Goal: Information Seeking & Learning: Learn about a topic

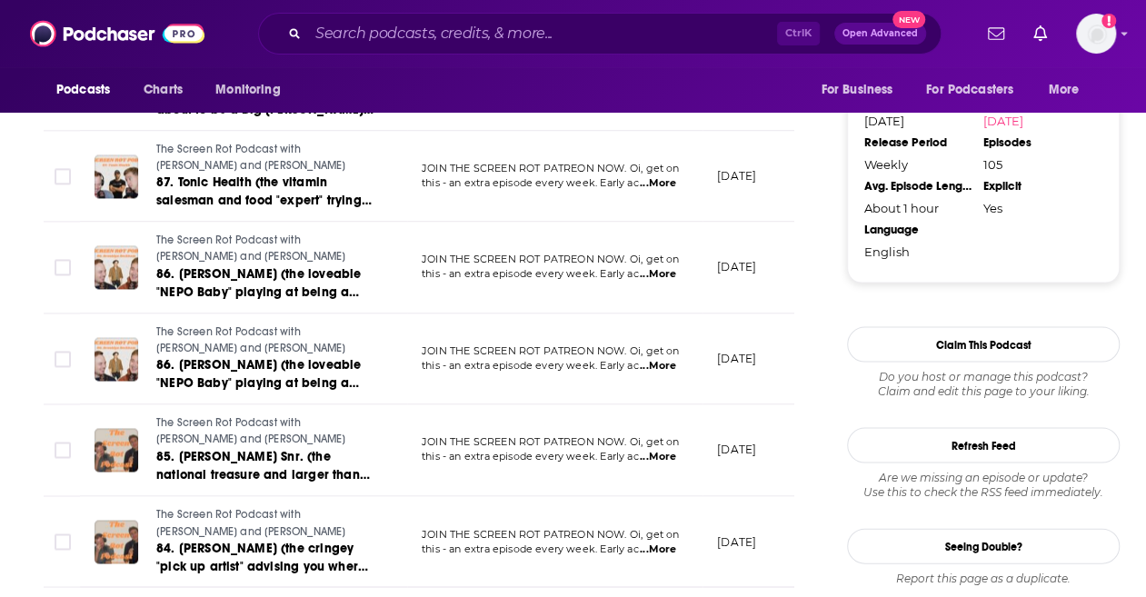
scroll to position [1671, 0]
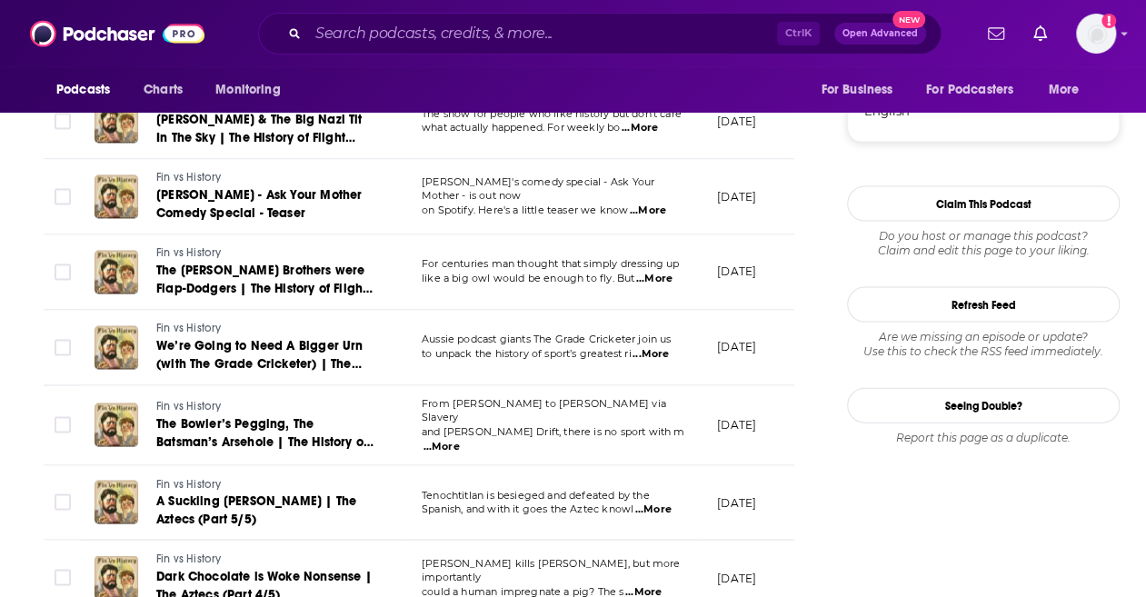
scroll to position [1814, 0]
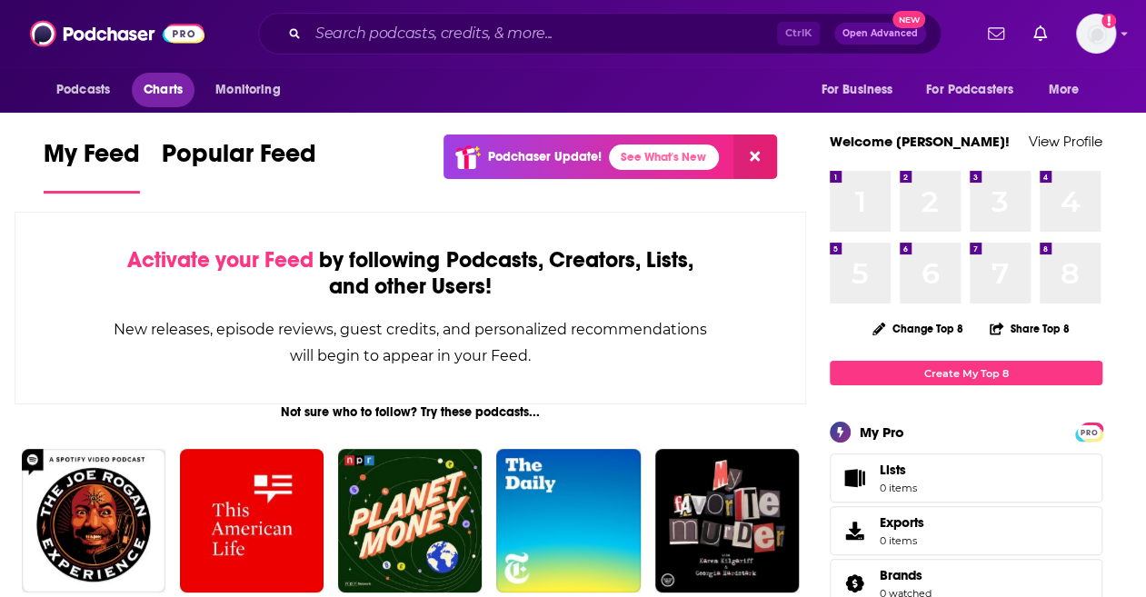
click at [185, 86] on link "Charts" at bounding box center [163, 90] width 62 height 35
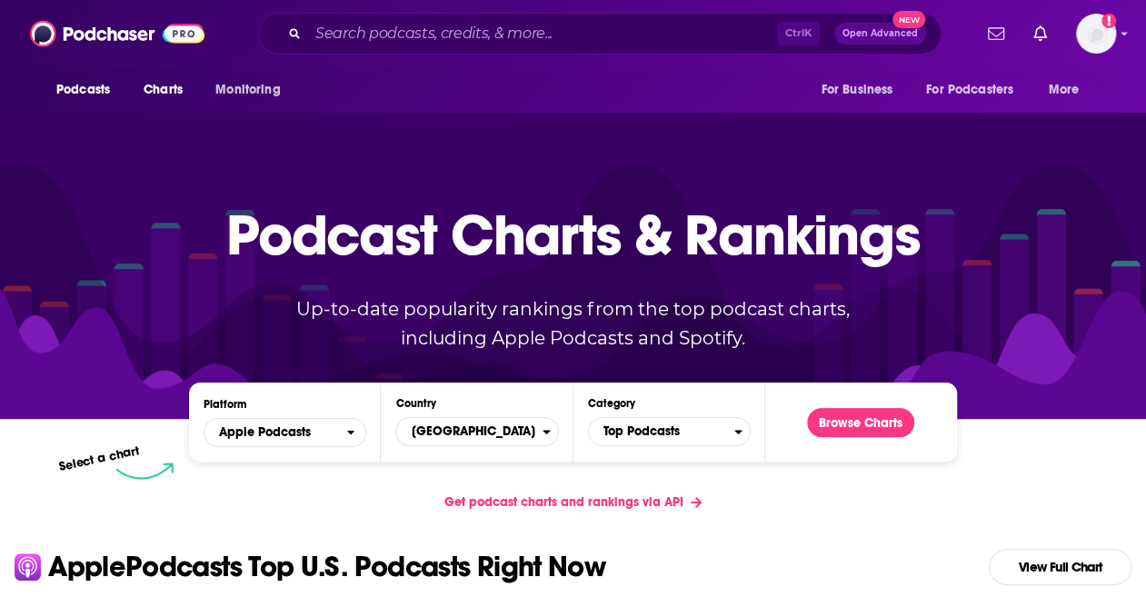
scroll to position [136, 0]
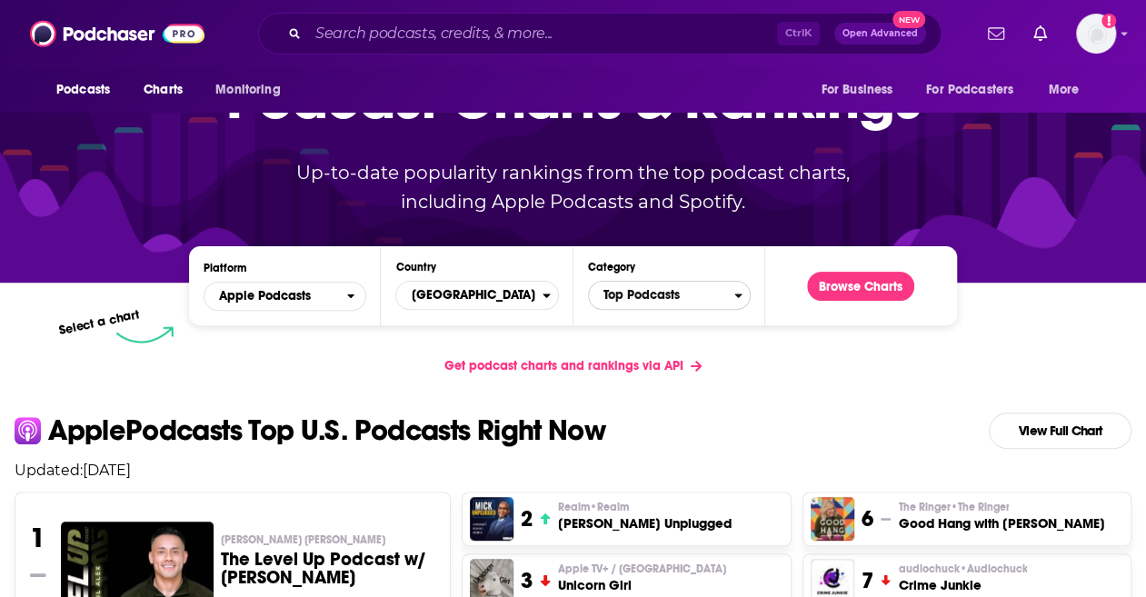
click at [640, 297] on span "Top Podcasts" at bounding box center [661, 295] width 145 height 31
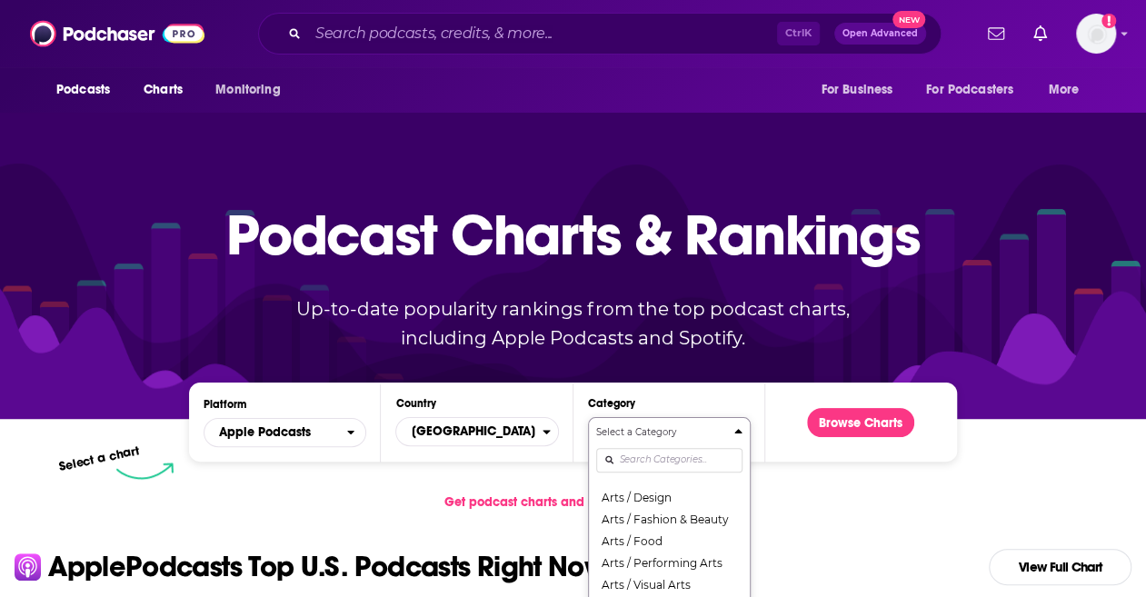
scroll to position [162, 0]
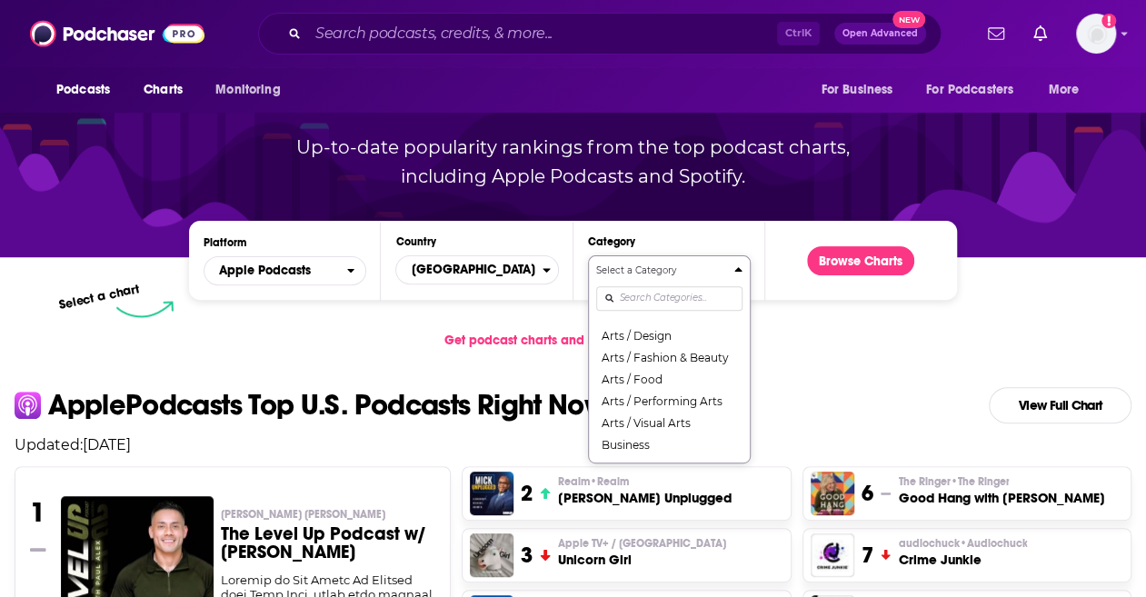
click at [640, 450] on div "Select a Category Top Podcasts Arts Arts / Books Arts / Design Arts / Fashion &…" at bounding box center [669, 360] width 146 height 192
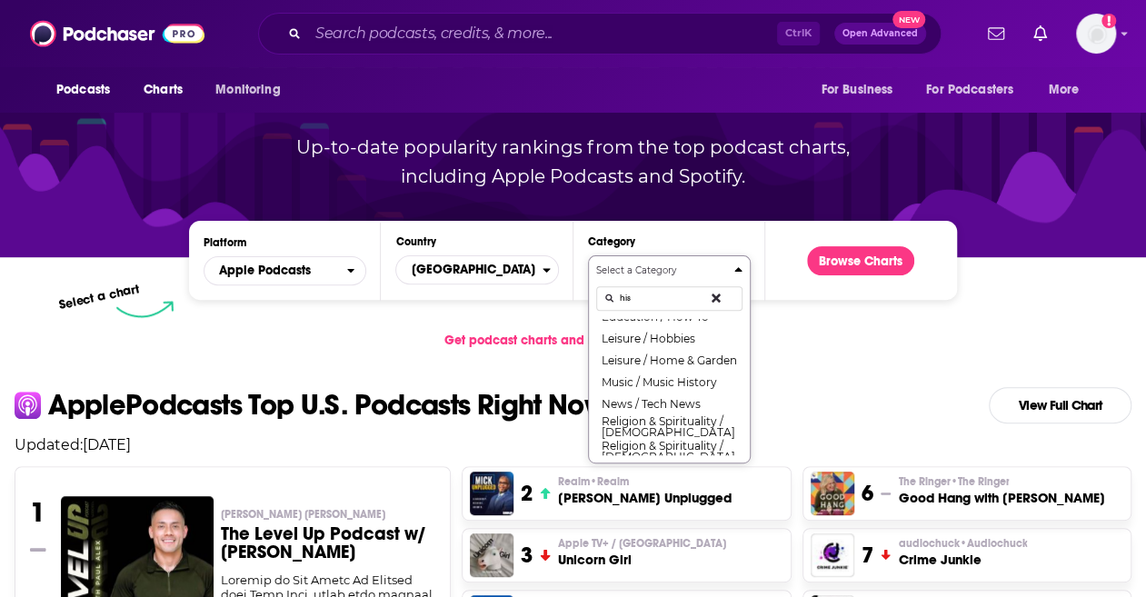
scroll to position [0, 0]
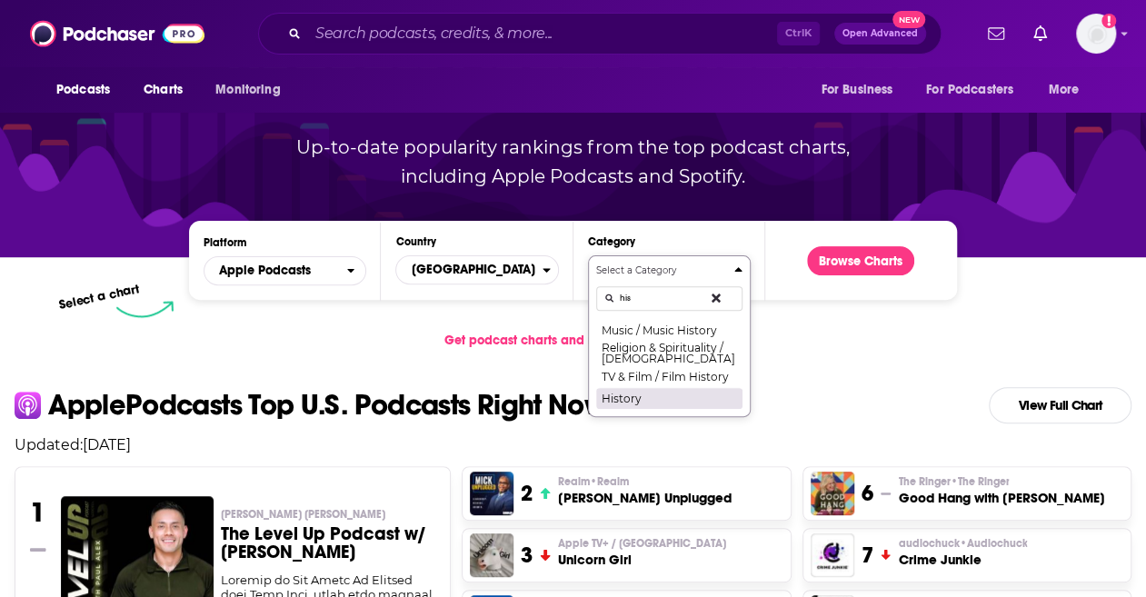
type input "his"
click at [655, 404] on button "History" at bounding box center [669, 398] width 146 height 22
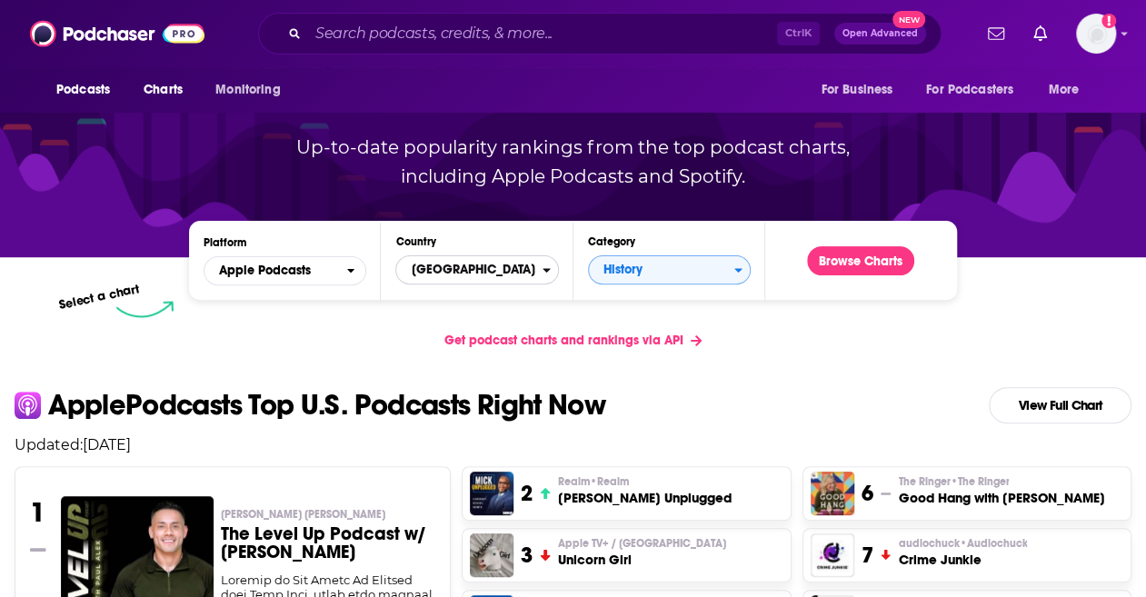
click at [523, 281] on span "[GEOGRAPHIC_DATA]" at bounding box center [468, 270] width 145 height 31
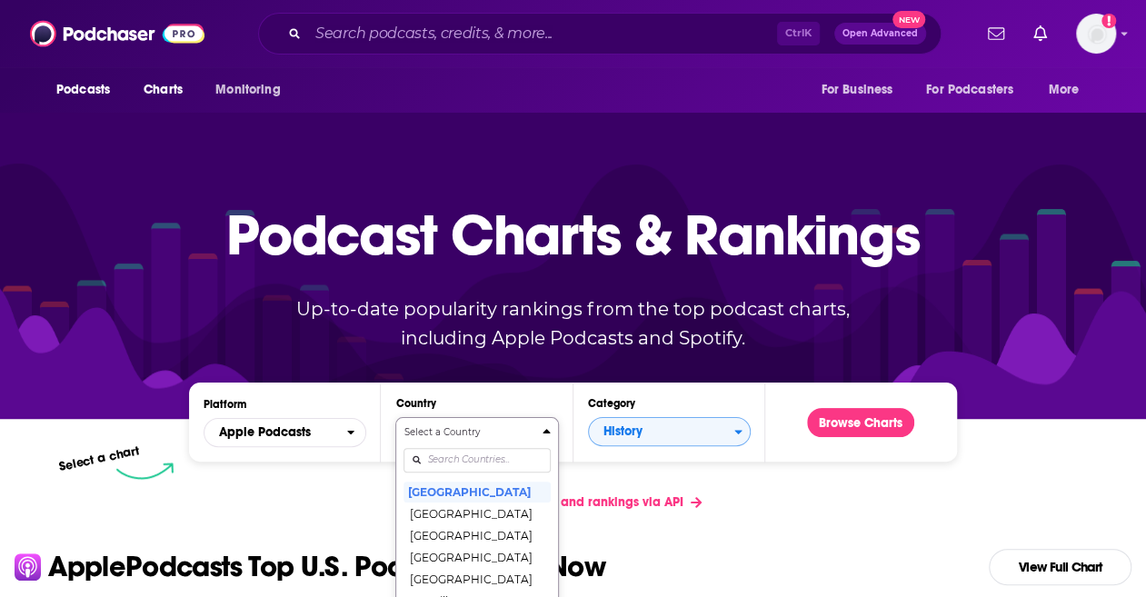
scroll to position [162, 0]
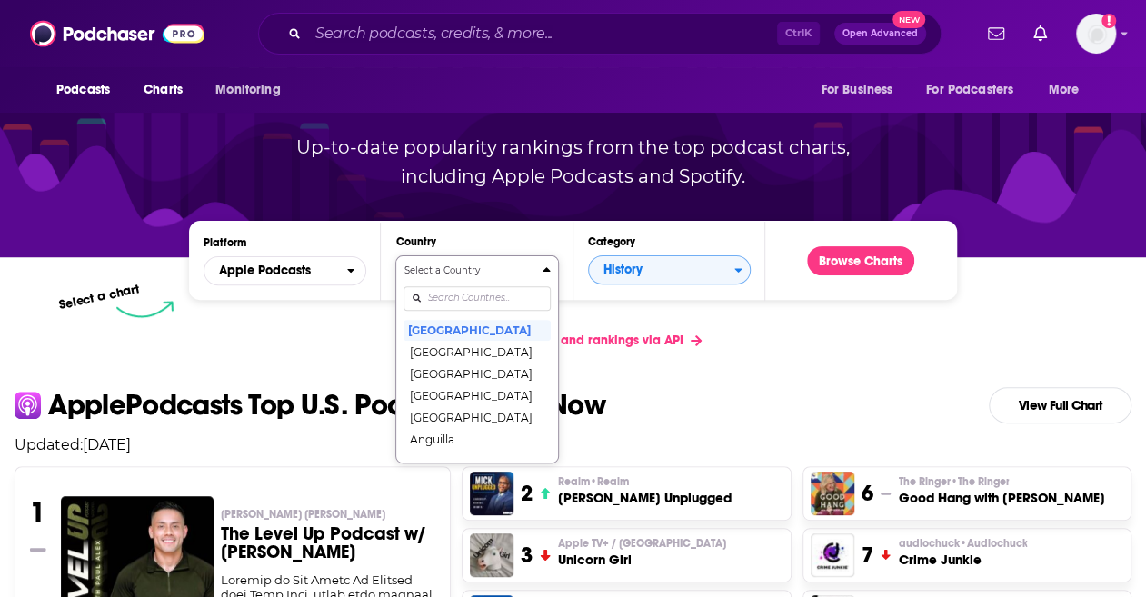
click at [491, 455] on div "Select a Country United States Afghanistan Albania Algeria Angola Anguilla Anti…" at bounding box center [477, 360] width 146 height 192
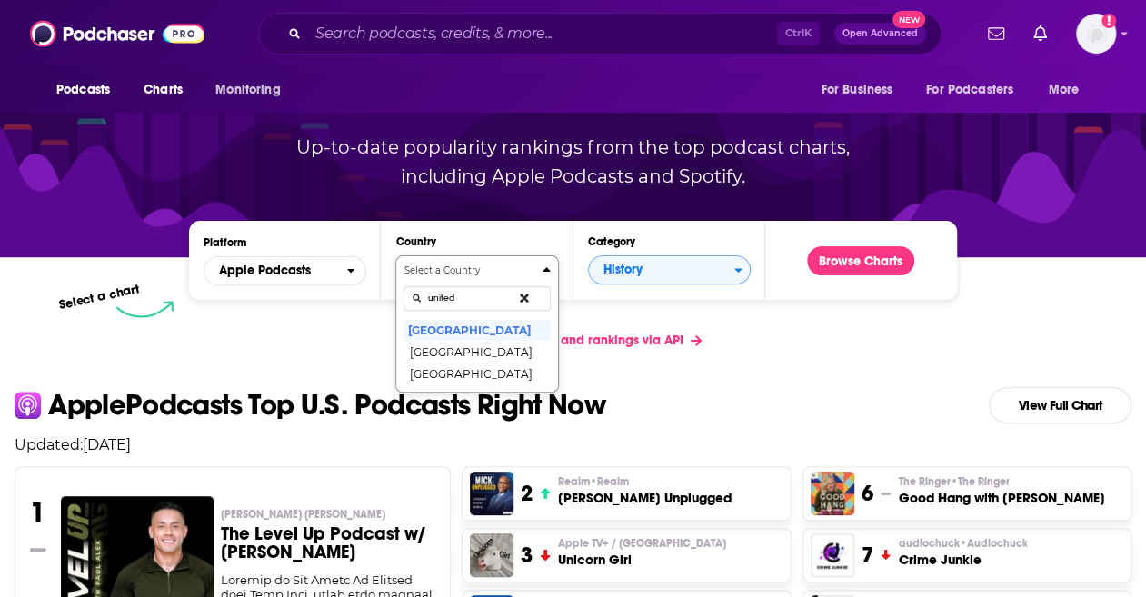
click at [395, 255] on button "Select a Country united United States United Arab Emirates United Kingdom" at bounding box center [476, 323] width 163 height 137
type input "united"
click at [487, 370] on button "[GEOGRAPHIC_DATA]" at bounding box center [477, 374] width 146 height 22
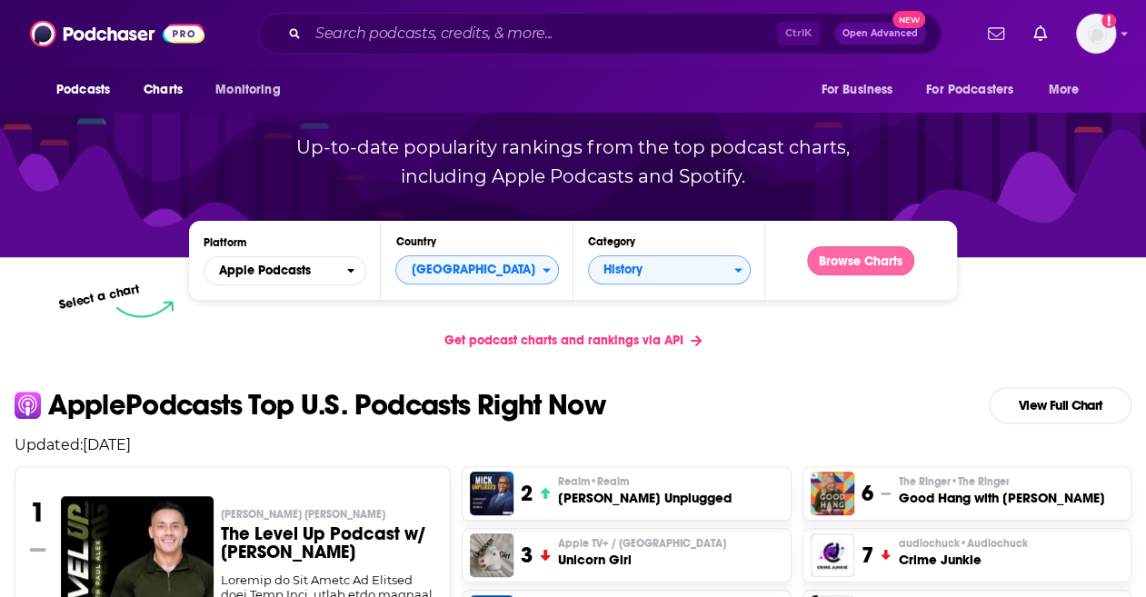
click at [835, 269] on button "Browse Charts" at bounding box center [860, 260] width 107 height 29
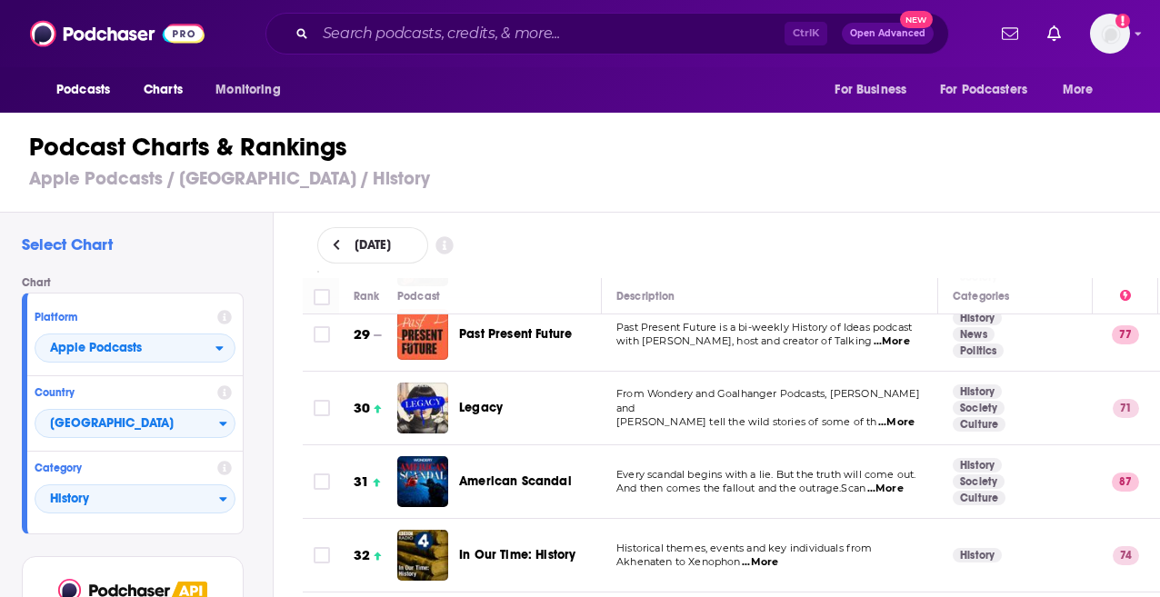
scroll to position [75, 0]
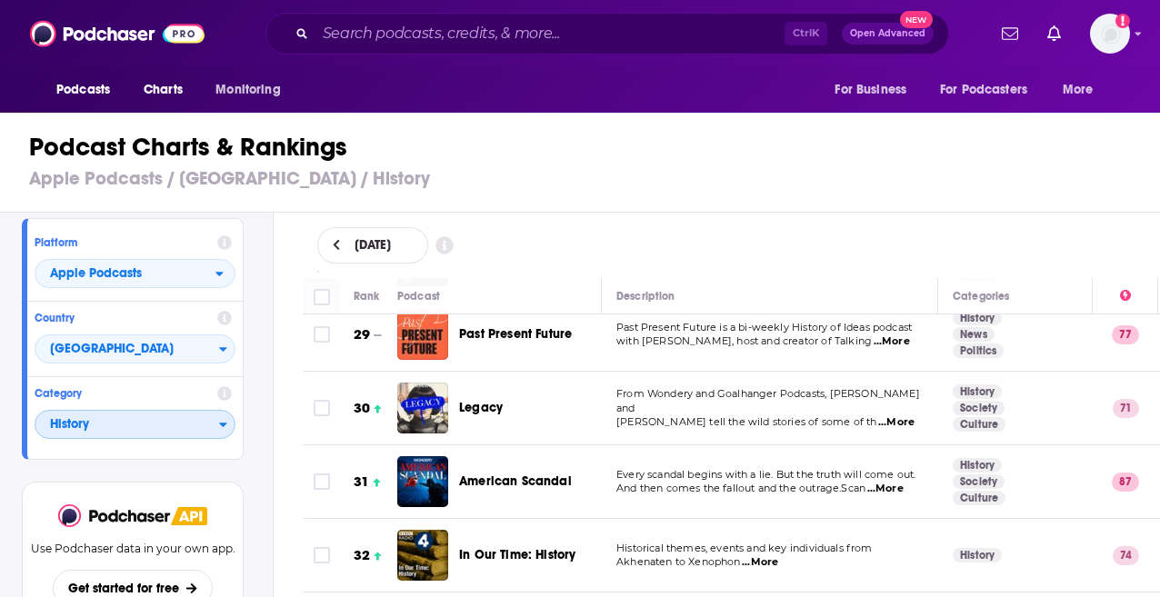
click at [110, 426] on span "History" at bounding box center [127, 425] width 184 height 31
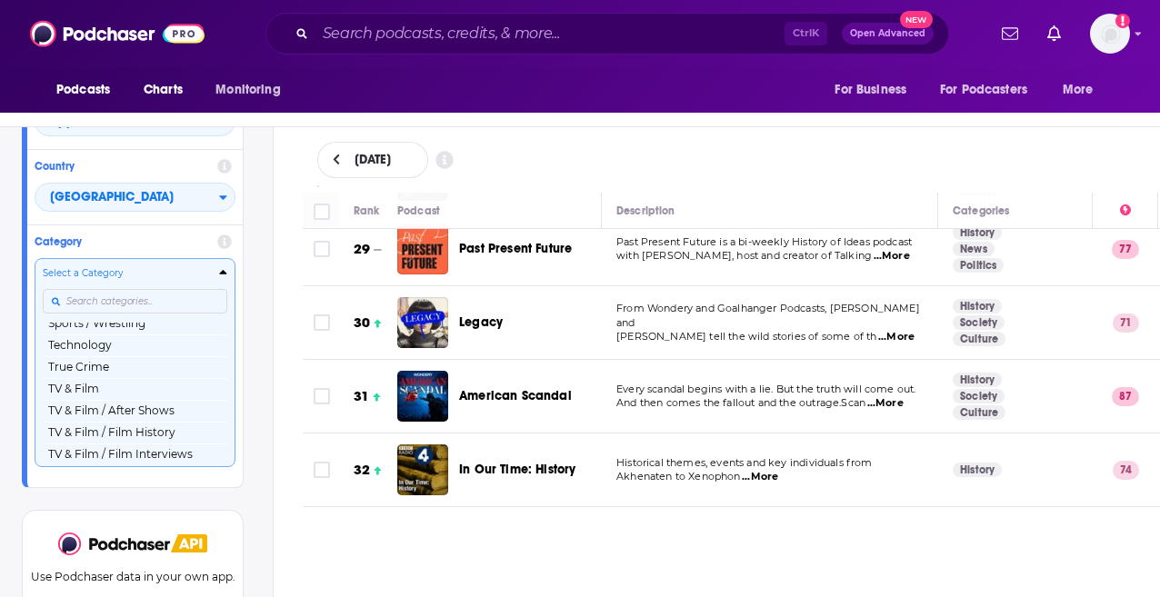
scroll to position [71, 0]
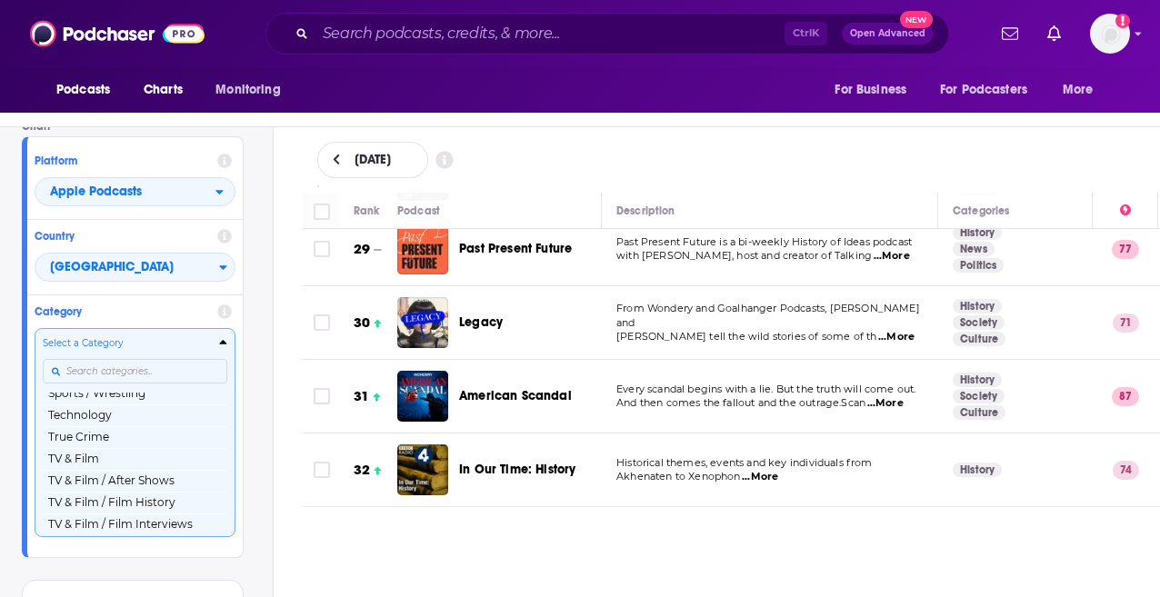
click at [147, 291] on div "Platform Apple Podcasts Country United Kingdom Category Select a Category Top P…" at bounding box center [133, 346] width 222 height 421
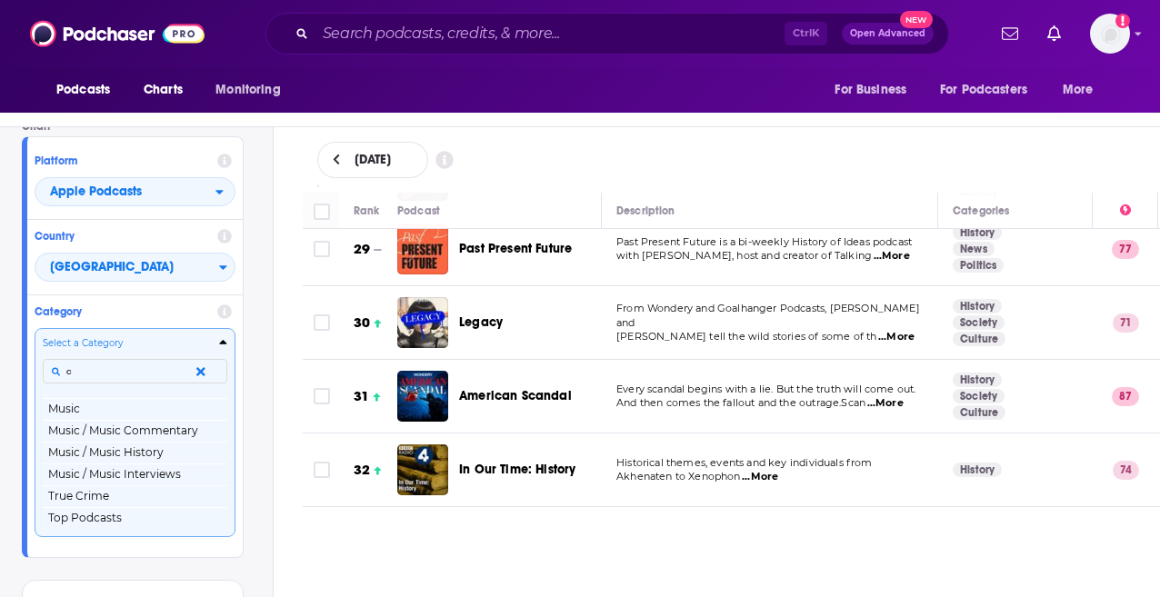
scroll to position [0, 0]
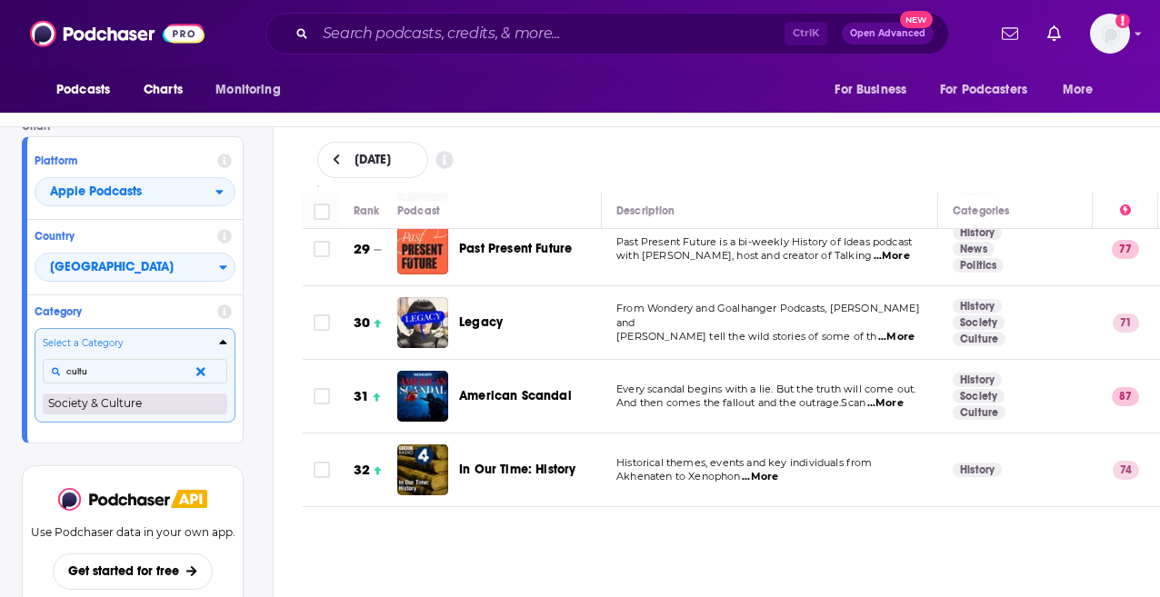
type input "cultu"
click at [106, 400] on button "Society & Culture" at bounding box center [135, 404] width 185 height 22
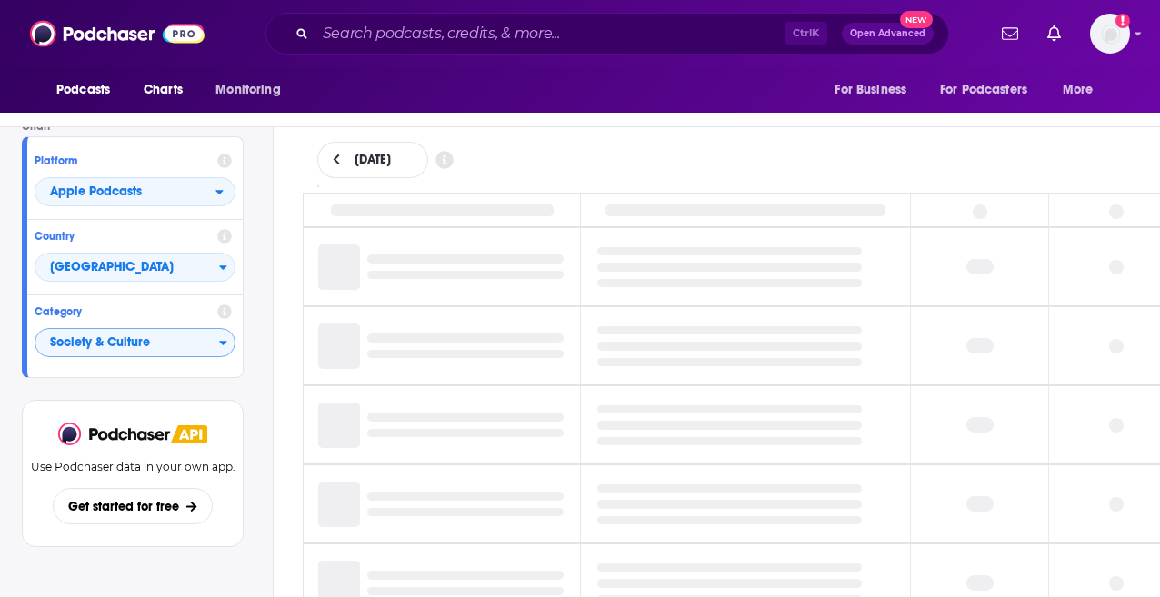
click at [106, 400] on div "Use Podchaser data in your own app. Get started for free" at bounding box center [133, 473] width 222 height 147
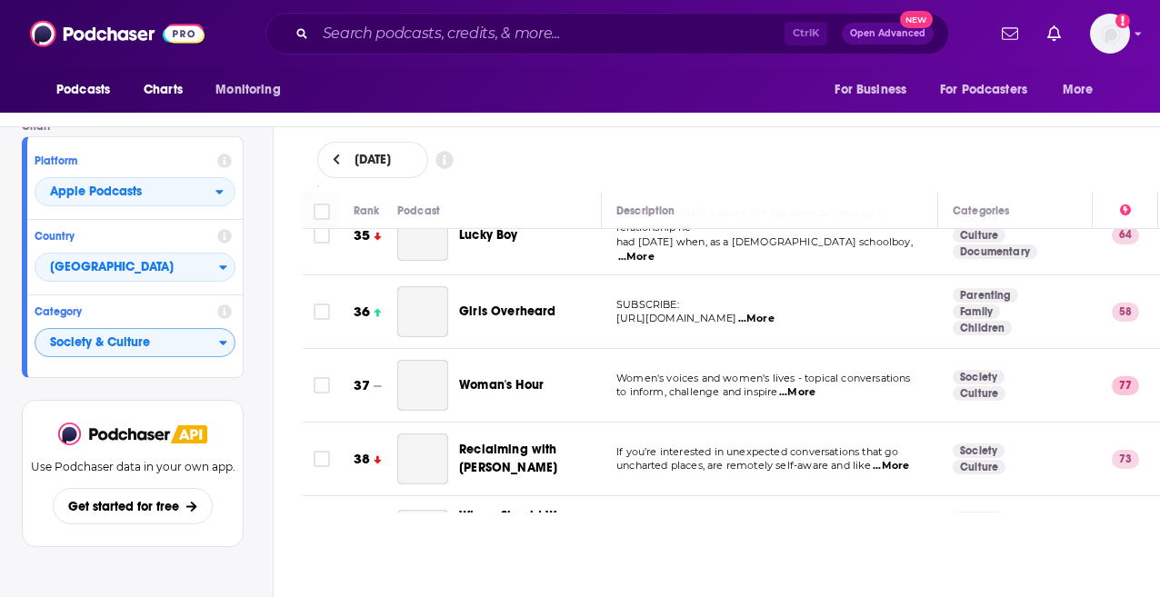
scroll to position [2562, 0]
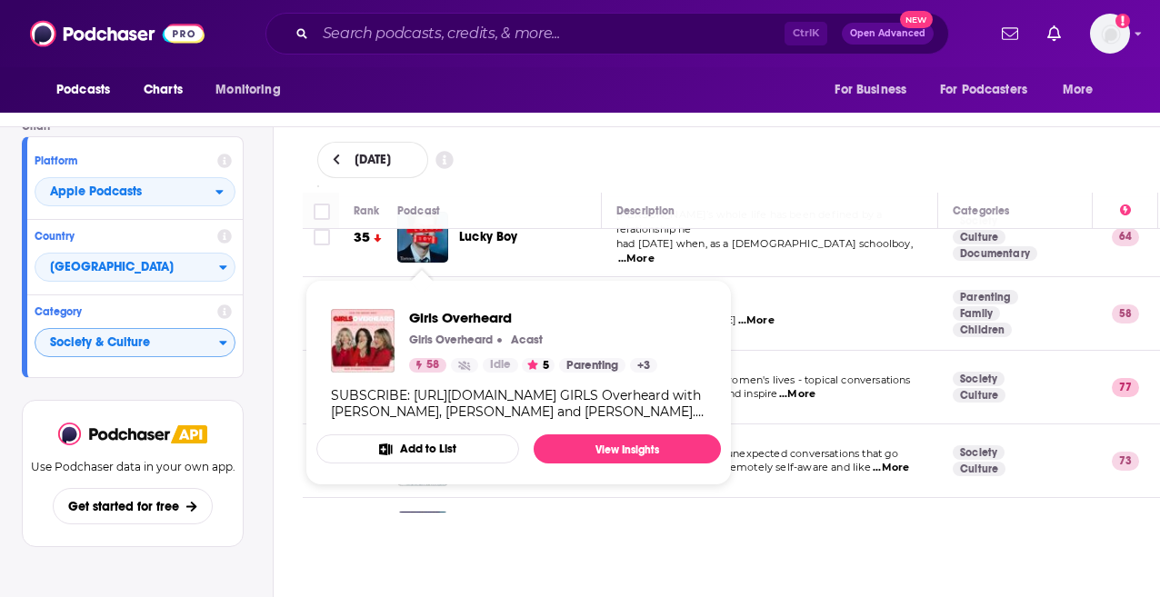
click at [436, 273] on span "Girls Overheard Girls Overheard Acast 58 Idle 5 Parenting + 3 SUBSCRIBE: https:…" at bounding box center [518, 382] width 426 height 227
click at [448, 320] on span "Girls Overheard" at bounding box center [533, 317] width 248 height 17
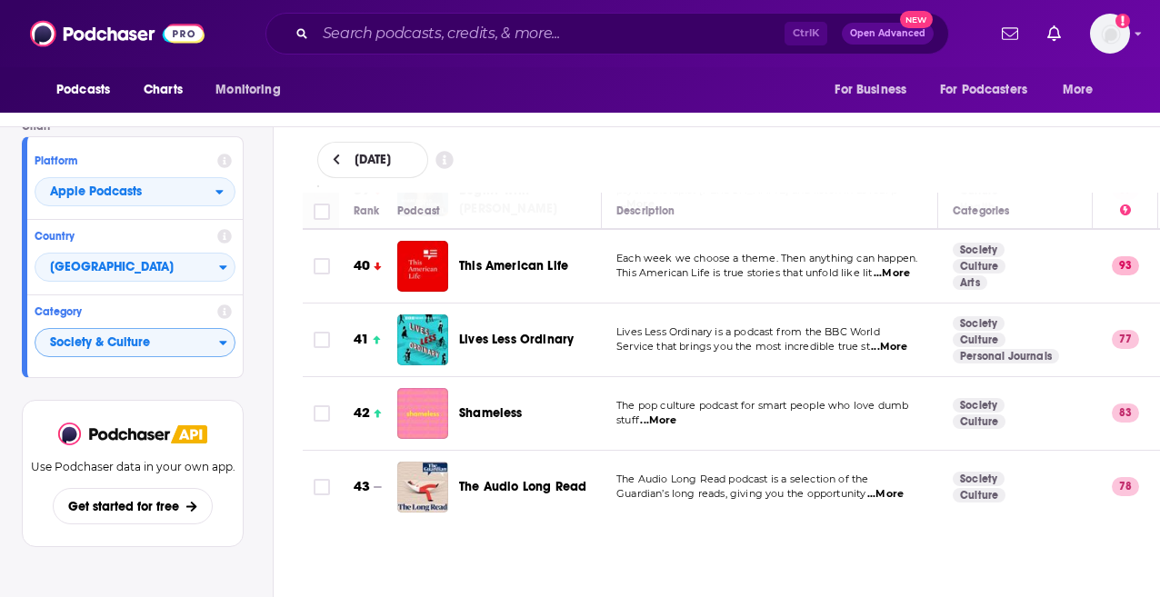
scroll to position [2909, 0]
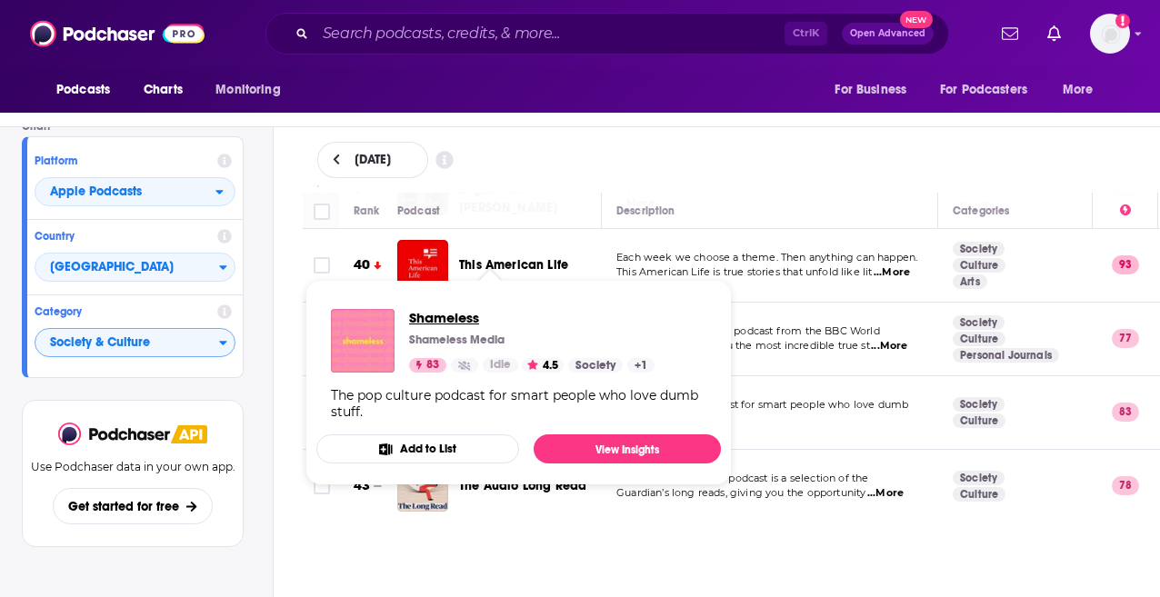
click at [460, 320] on span "Shameless" at bounding box center [531, 317] width 245 height 17
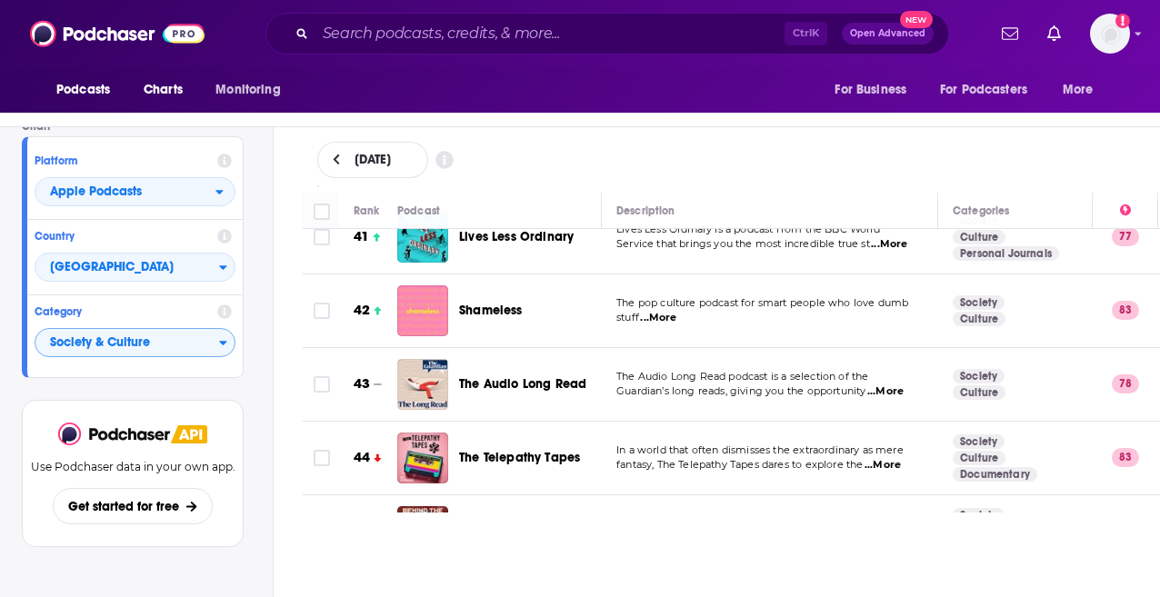
scroll to position [3020, 0]
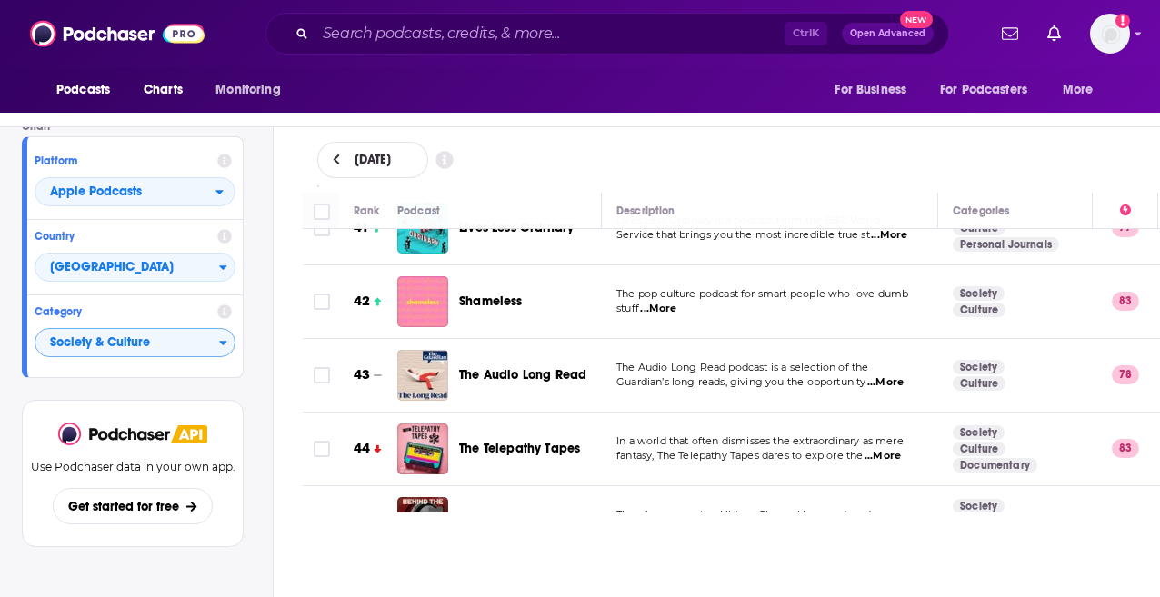
click at [901, 449] on span "...More" at bounding box center [883, 456] width 36 height 15
click at [594, 157] on div "September 4, 2025" at bounding box center [731, 160] width 829 height 36
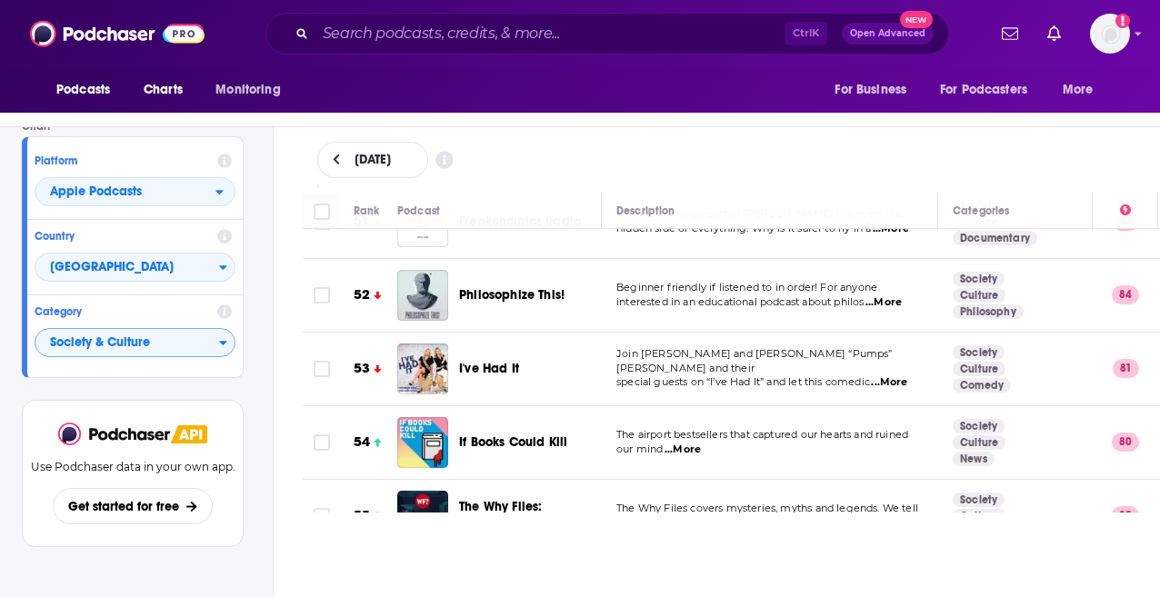
scroll to position [3768, 0]
click at [887, 376] on span "...More" at bounding box center [889, 383] width 36 height 15
click at [798, 444] on p "our mind ...More" at bounding box center [769, 451] width 306 height 15
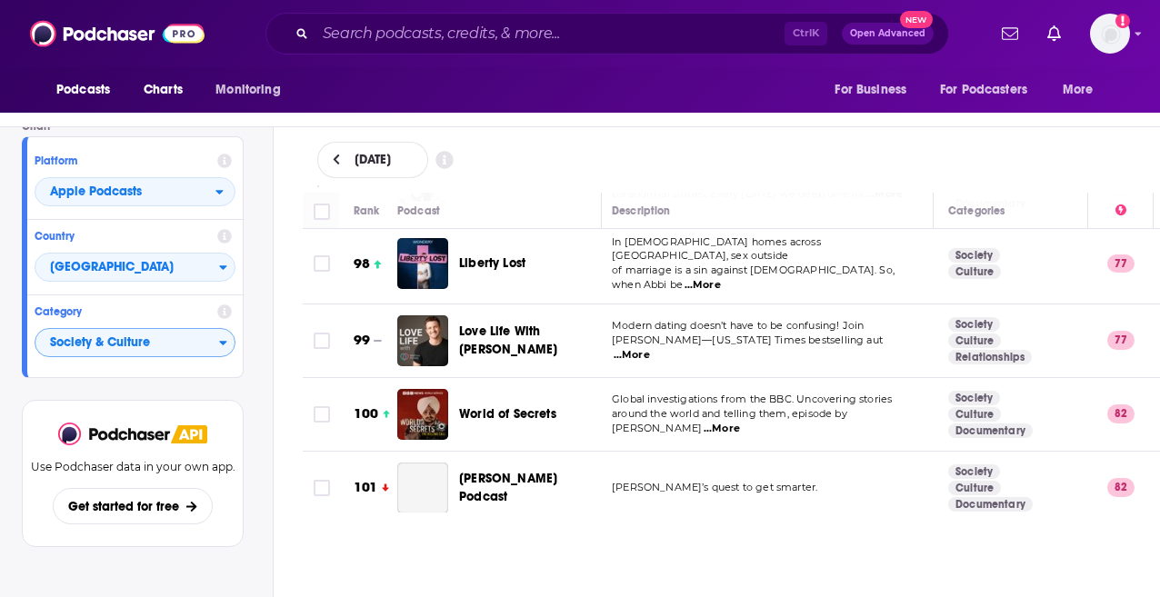
scroll to position [7231, 5]
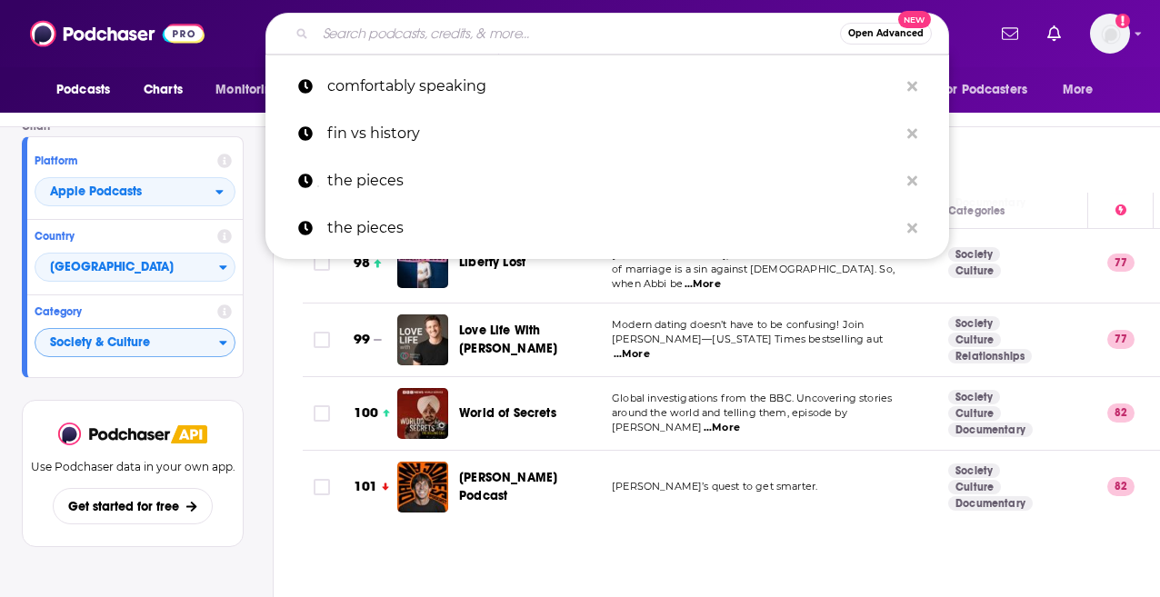
click at [544, 38] on input "Search podcasts, credits, & more..." at bounding box center [577, 33] width 525 height 29
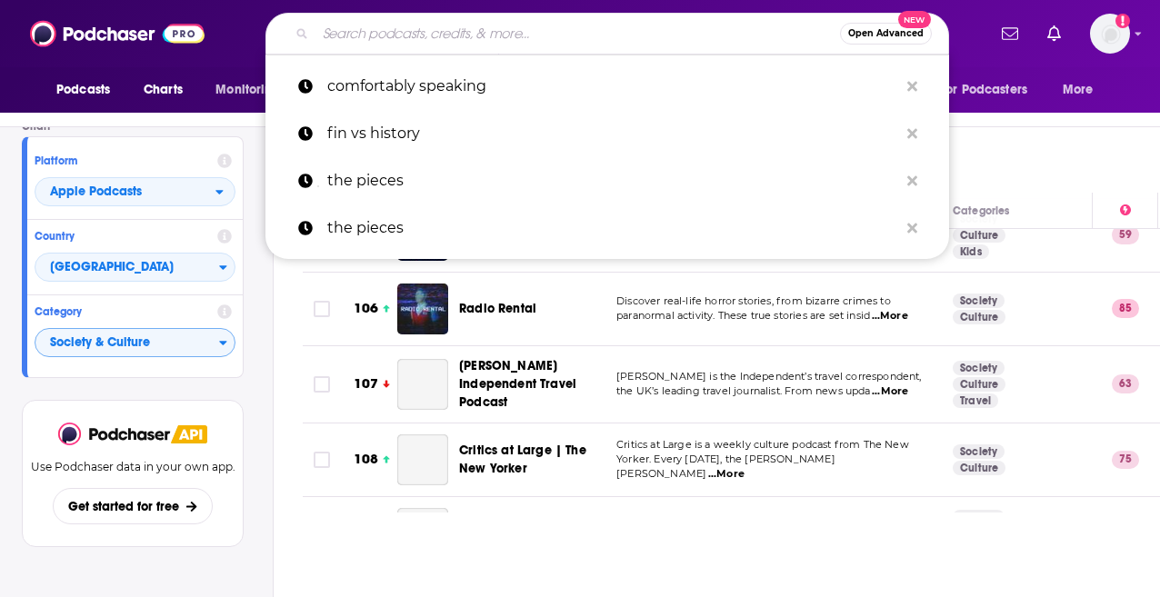
scroll to position [7958, 0]
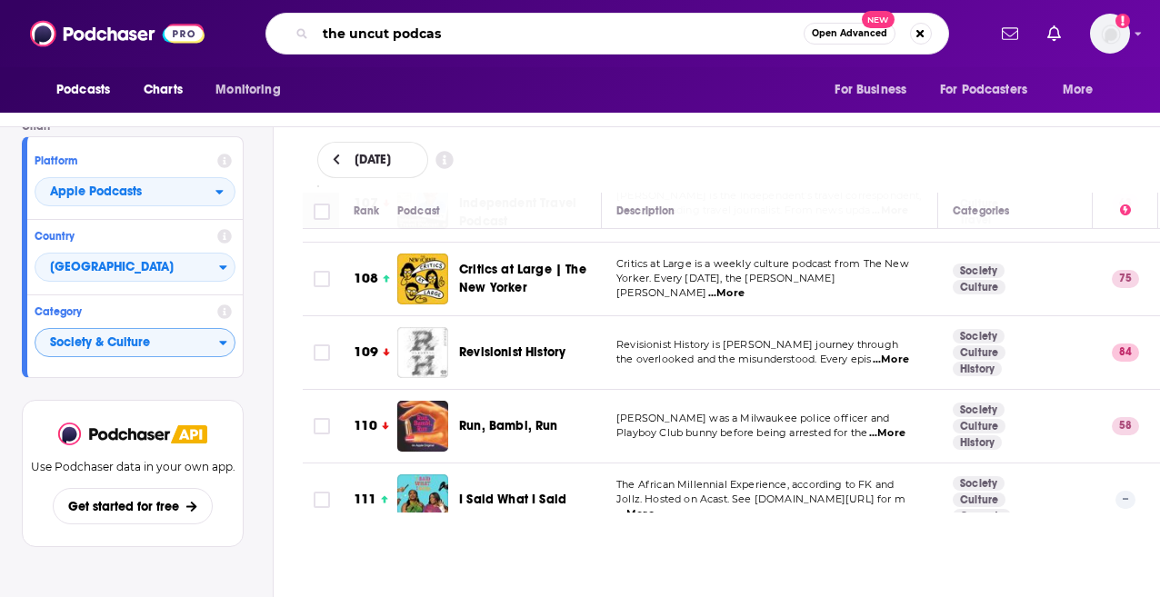
type input "the uncut podcast"
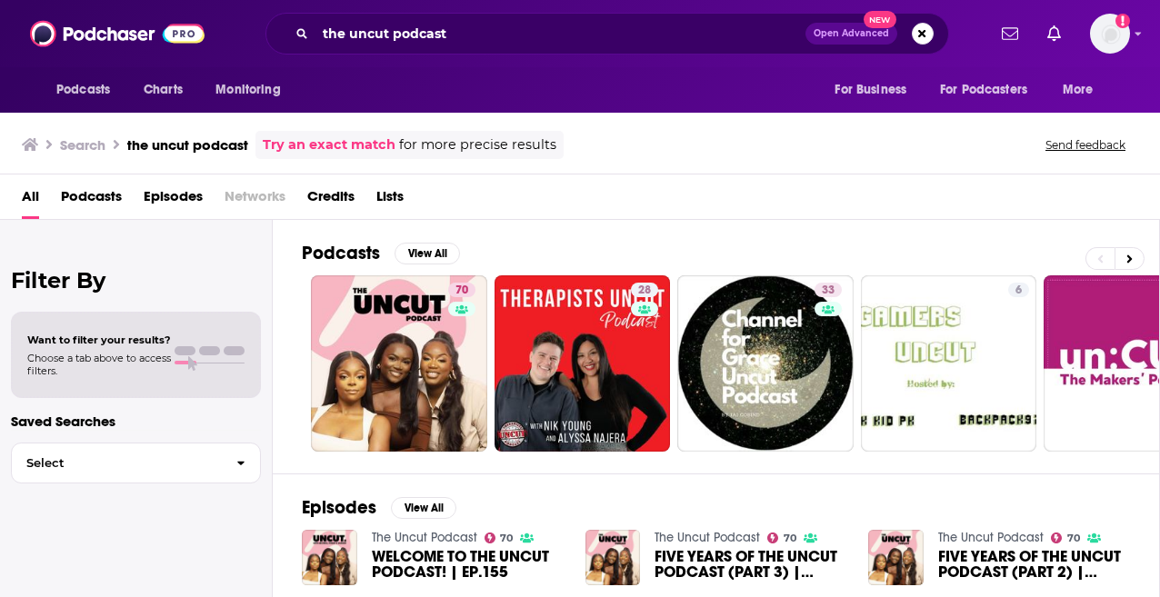
click at [537, 57] on div "Podcasts Charts Monitoring the uncut podcast Open Advanced New For Business For…" at bounding box center [580, 33] width 1160 height 67
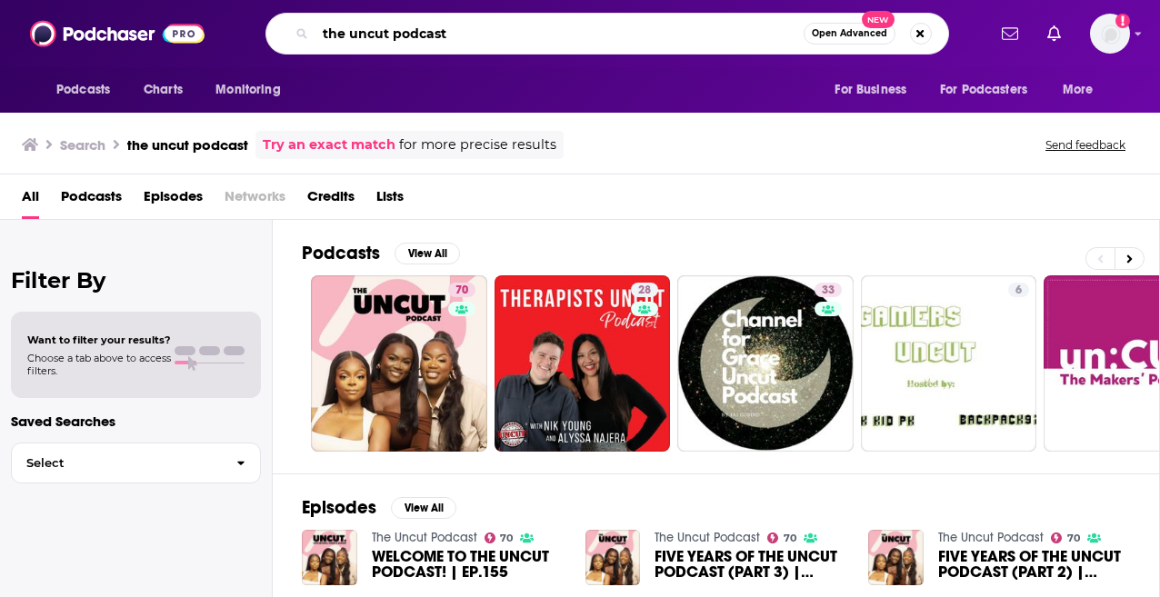
click at [540, 38] on input "the uncut podcast" at bounding box center [559, 33] width 488 height 29
type input "taboo on the bus"
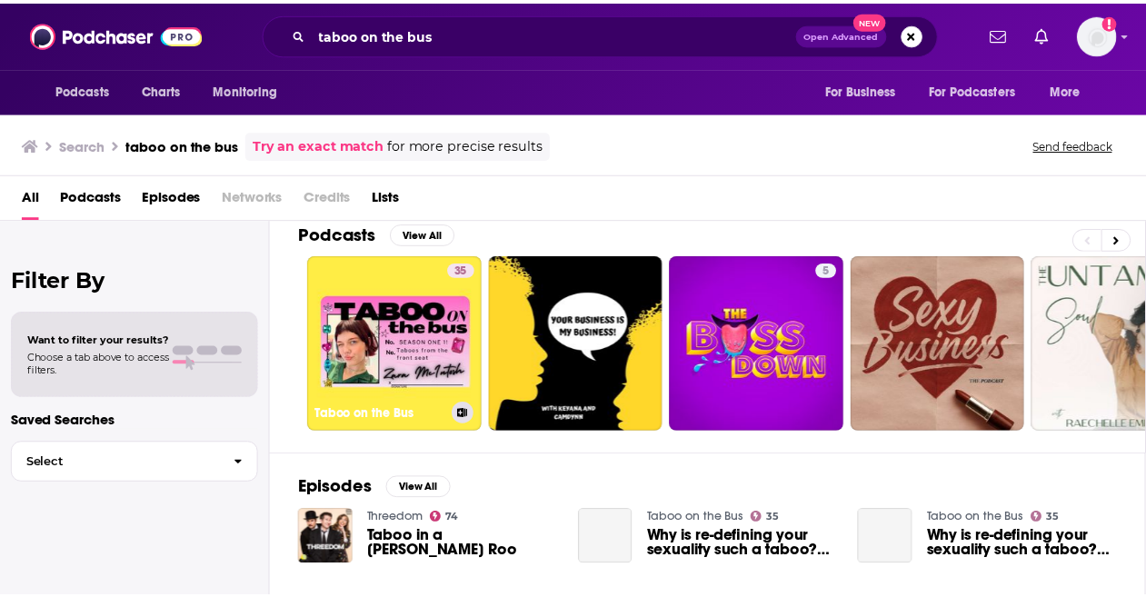
scroll to position [18, 0]
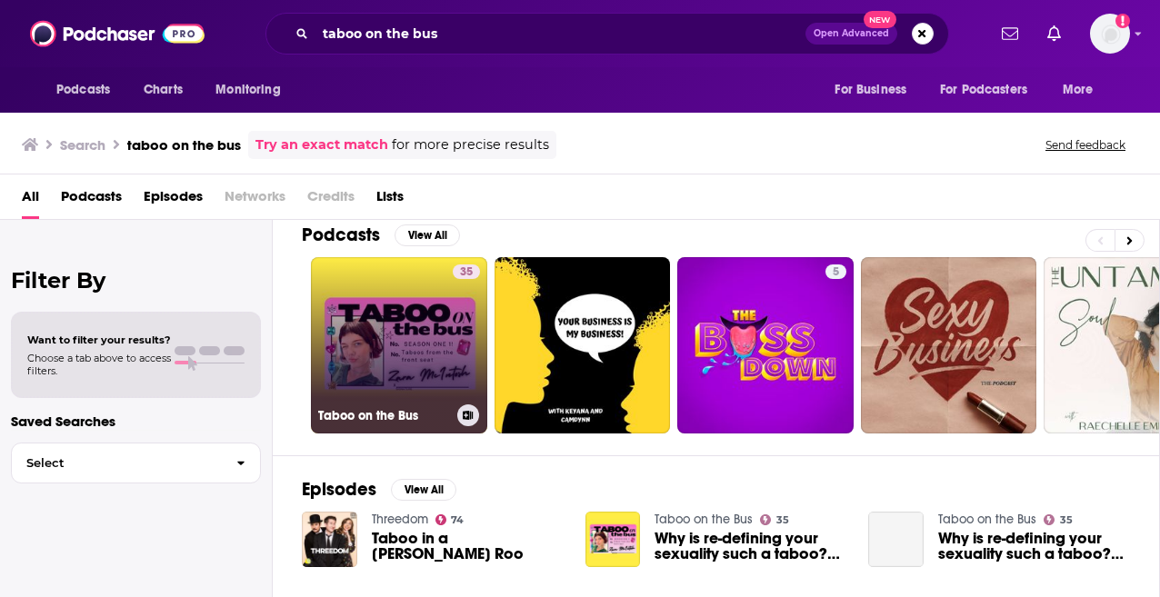
click at [465, 326] on div "35" at bounding box center [466, 335] width 27 height 140
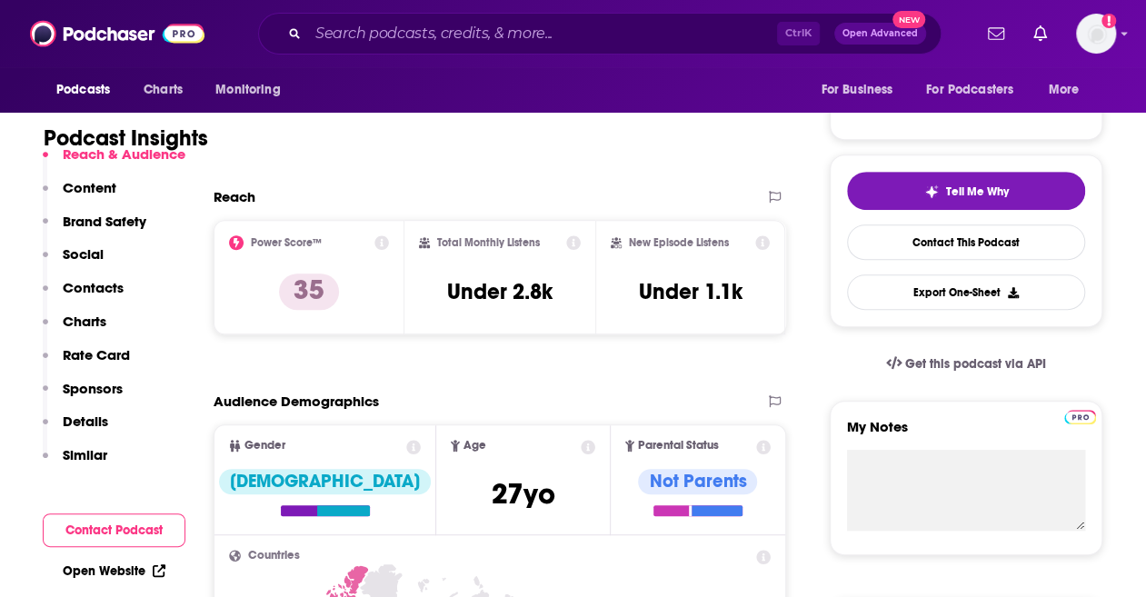
scroll to position [337, 0]
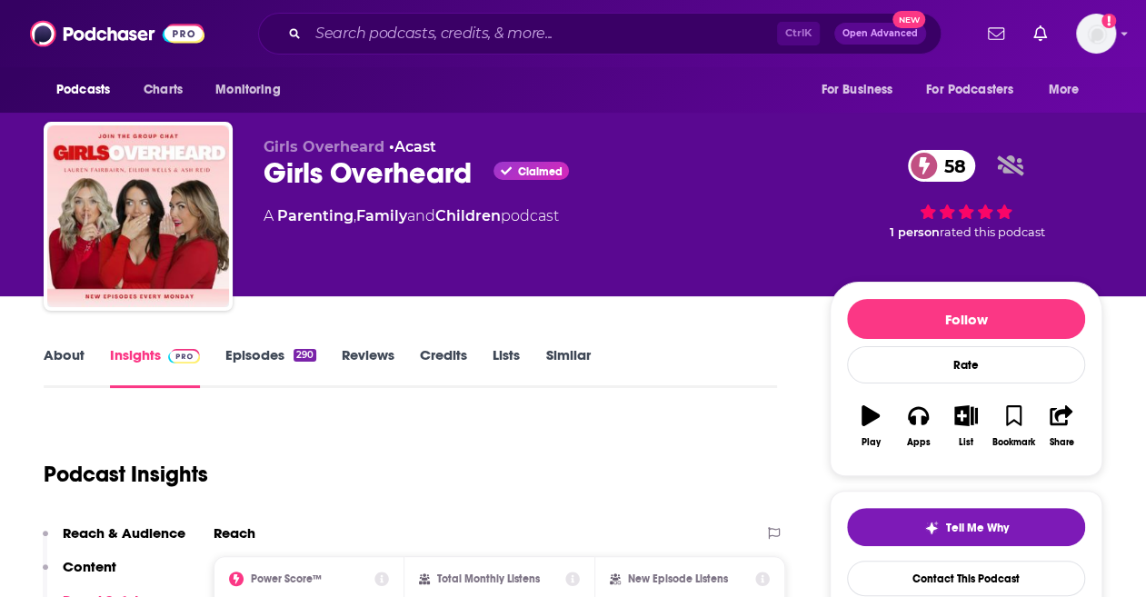
click at [288, 367] on link "Episodes 290" at bounding box center [270, 367] width 91 height 42
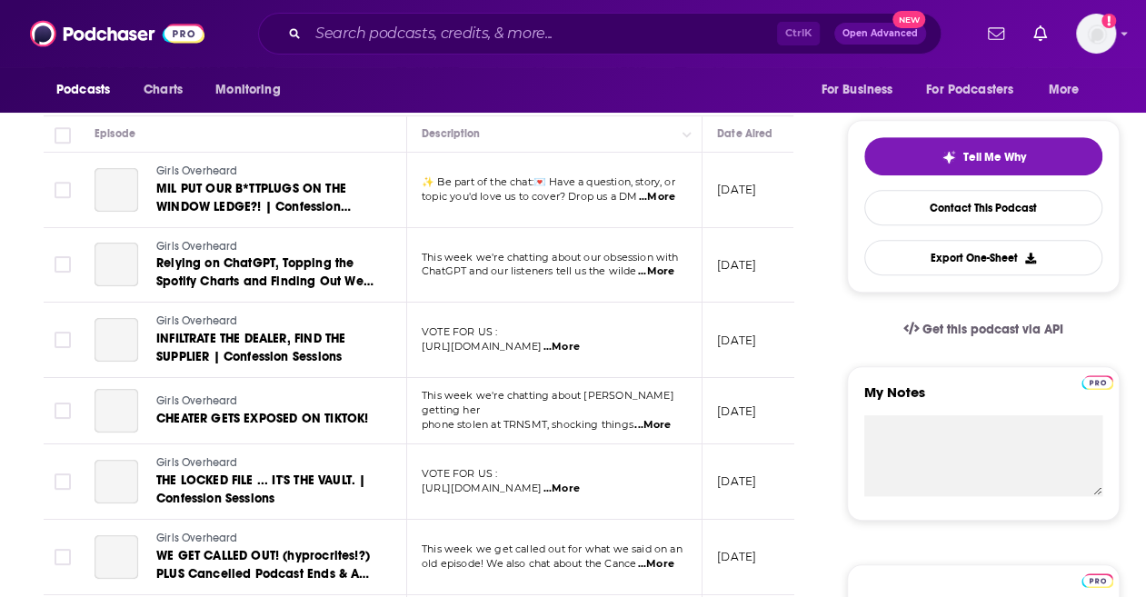
scroll to position [155, 0]
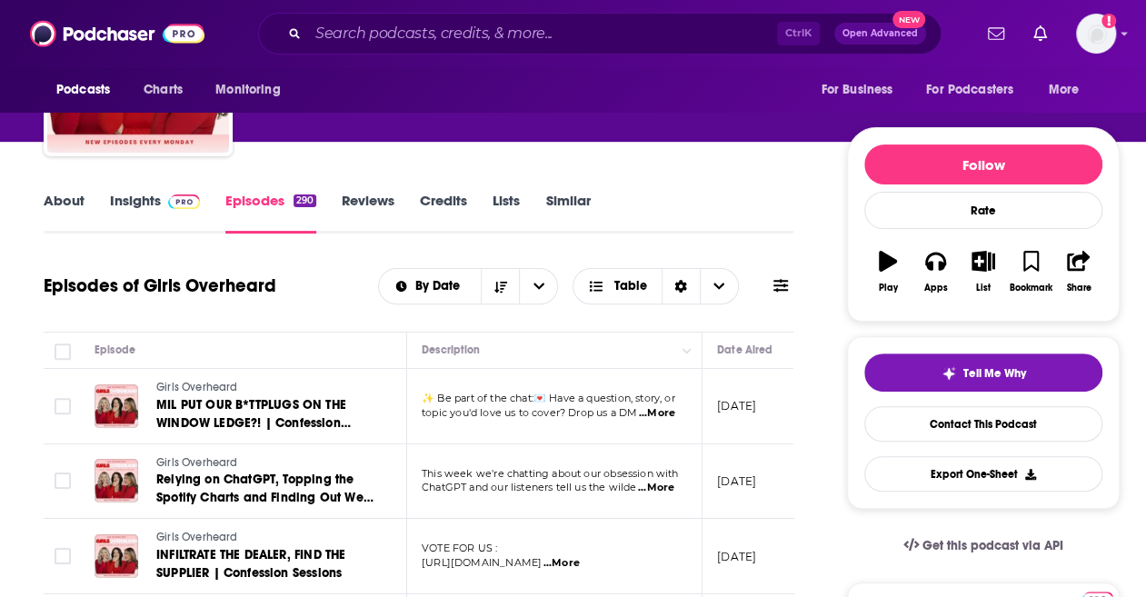
click at [424, 211] on link "Credits" at bounding box center [443, 213] width 47 height 42
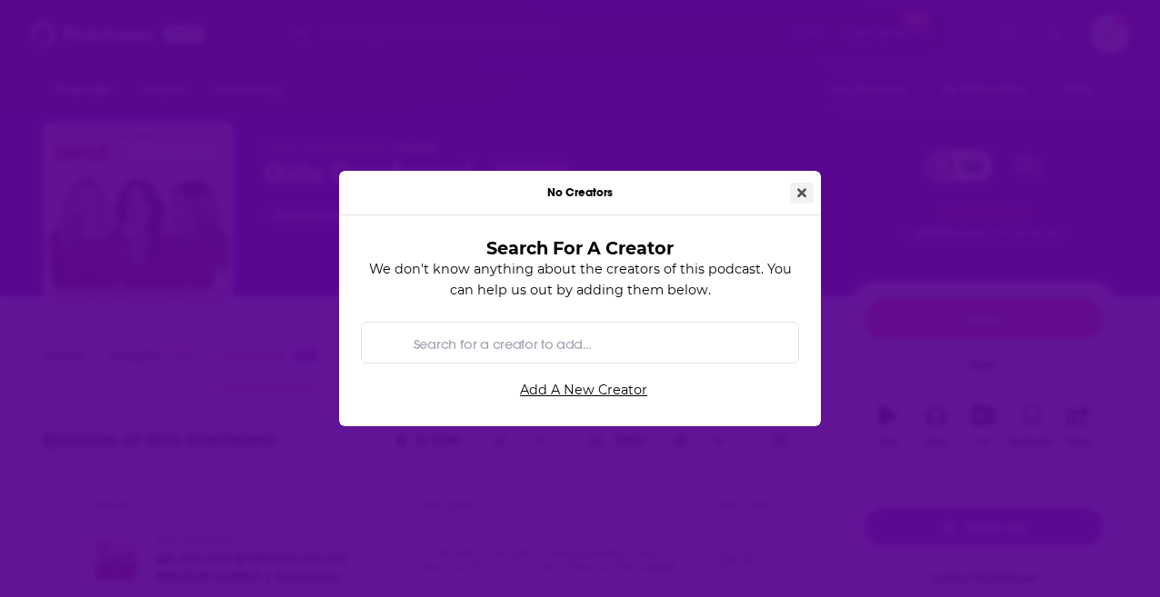
click at [802, 194] on icon "Close" at bounding box center [801, 192] width 9 height 9
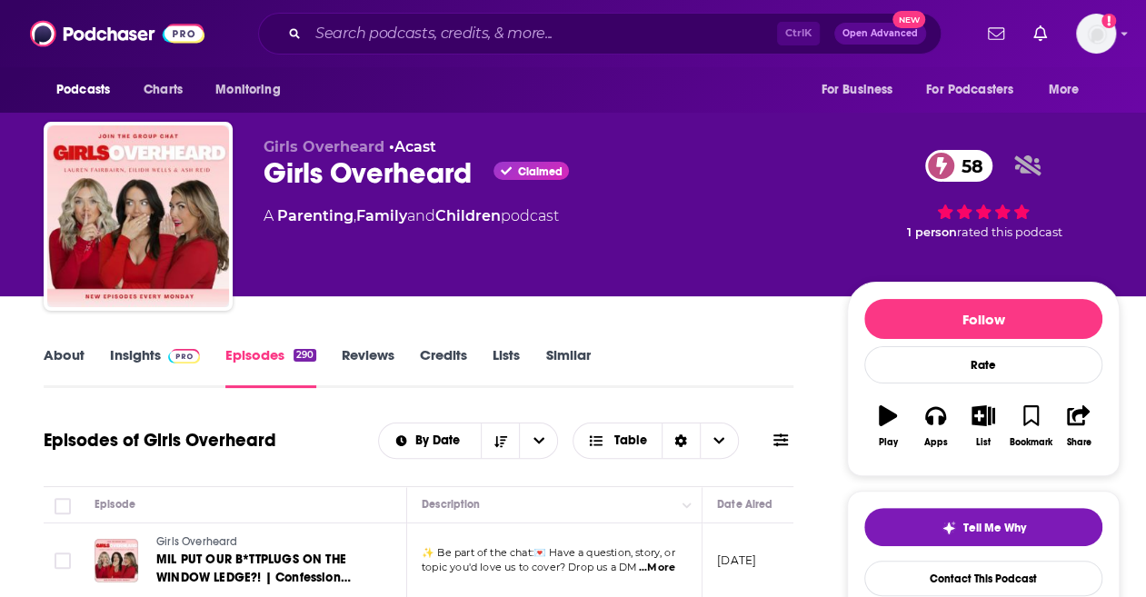
click at [442, 366] on link "Credits" at bounding box center [443, 367] width 47 height 42
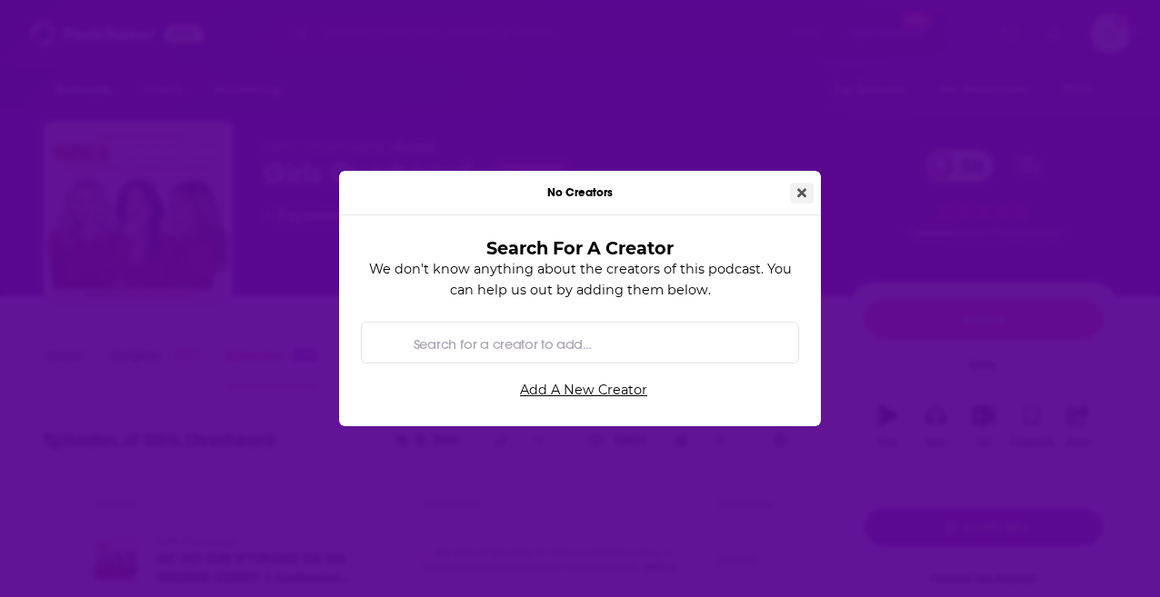
click at [800, 187] on icon "Close" at bounding box center [801, 192] width 9 height 13
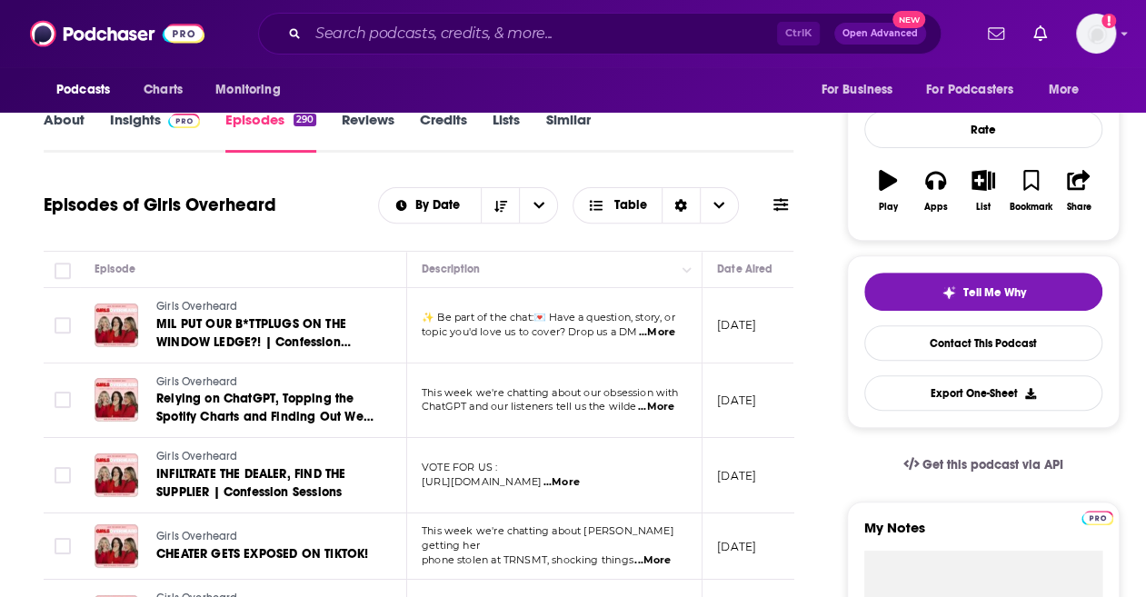
scroll to position [236, 0]
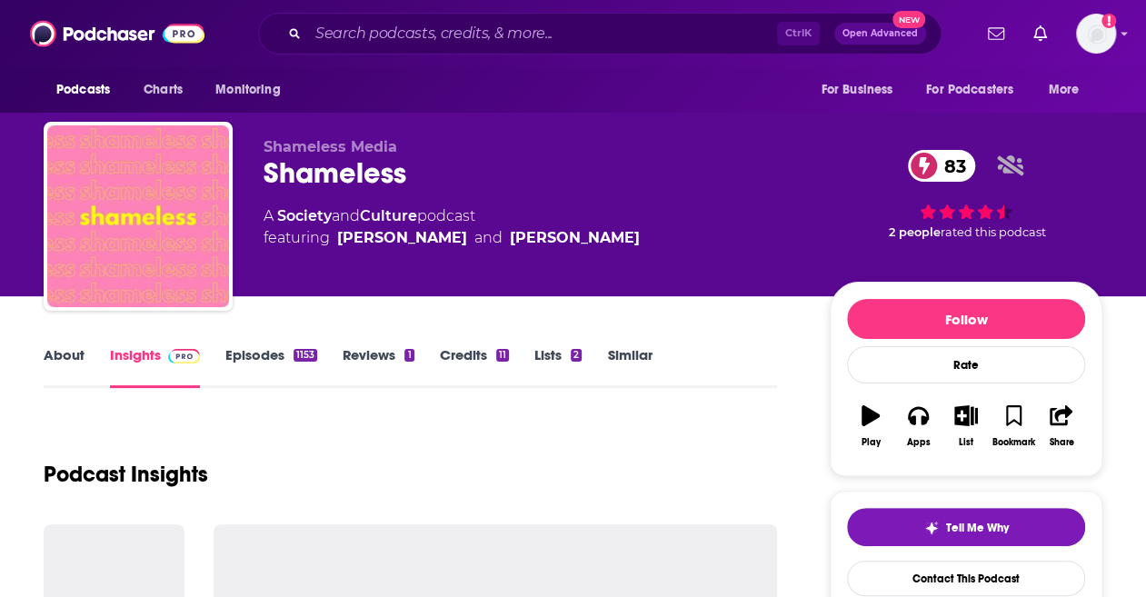
scroll to position [210, 0]
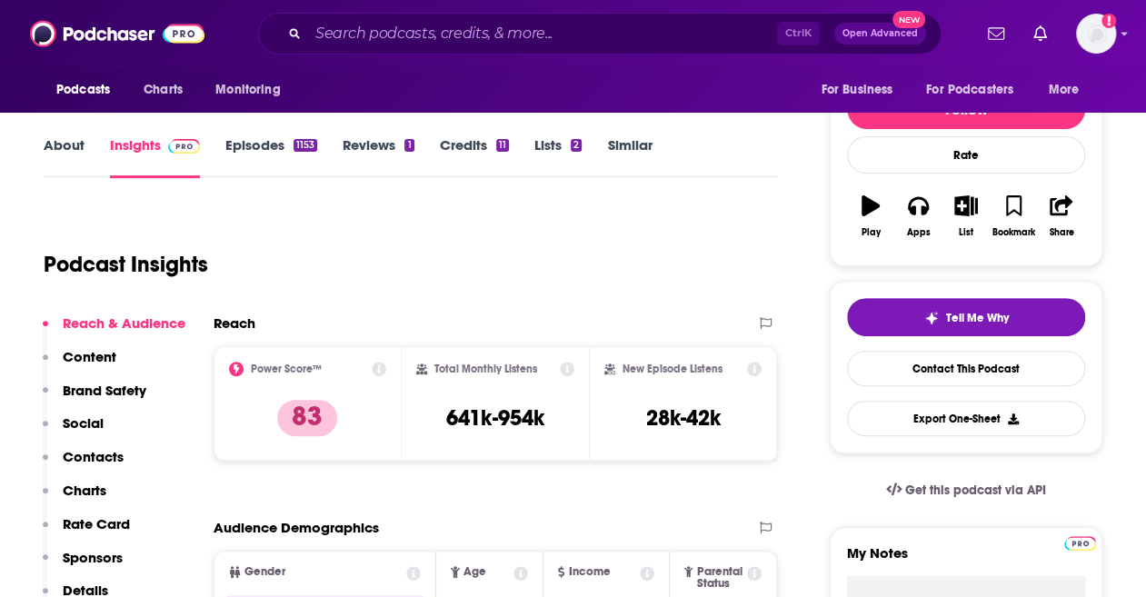
click at [276, 139] on link "Episodes 1153" at bounding box center [271, 157] width 92 height 42
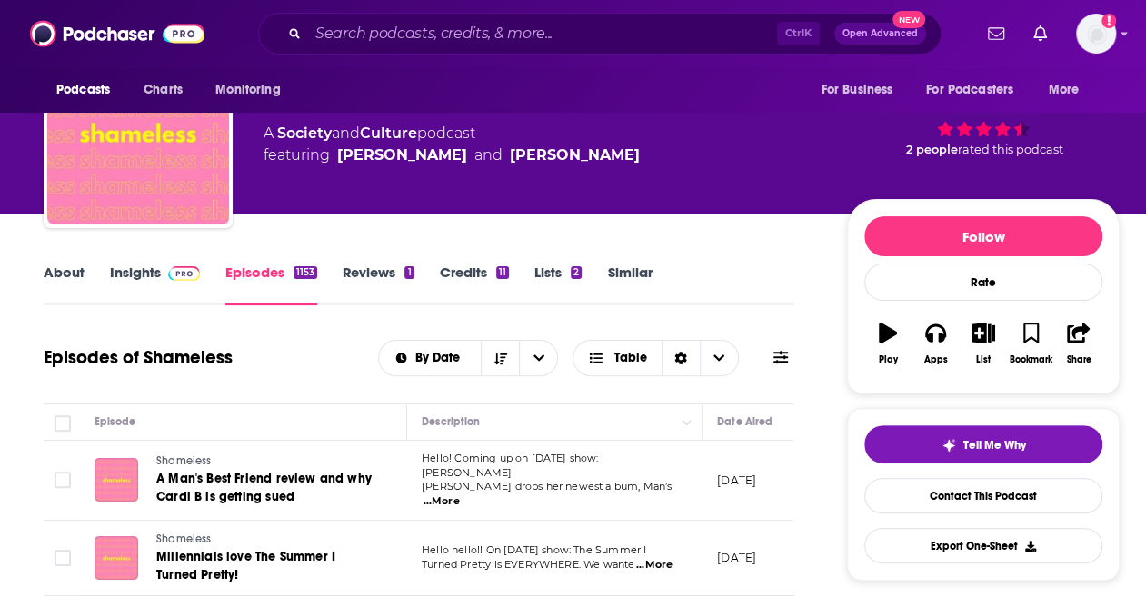
scroll to position [81, 0]
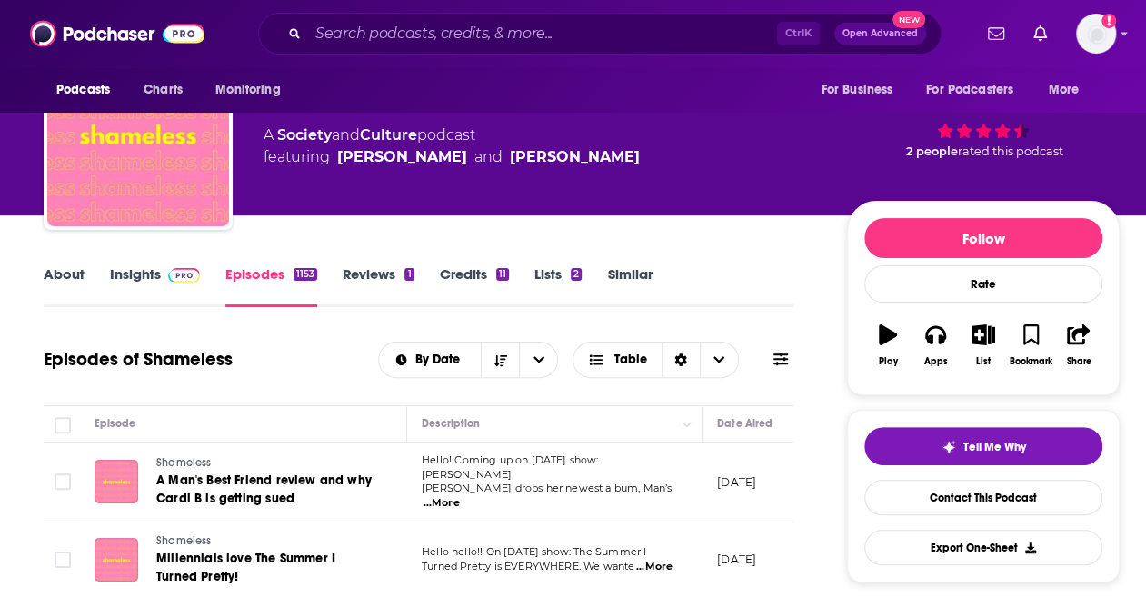
click at [132, 272] on link "Insights" at bounding box center [155, 286] width 90 height 42
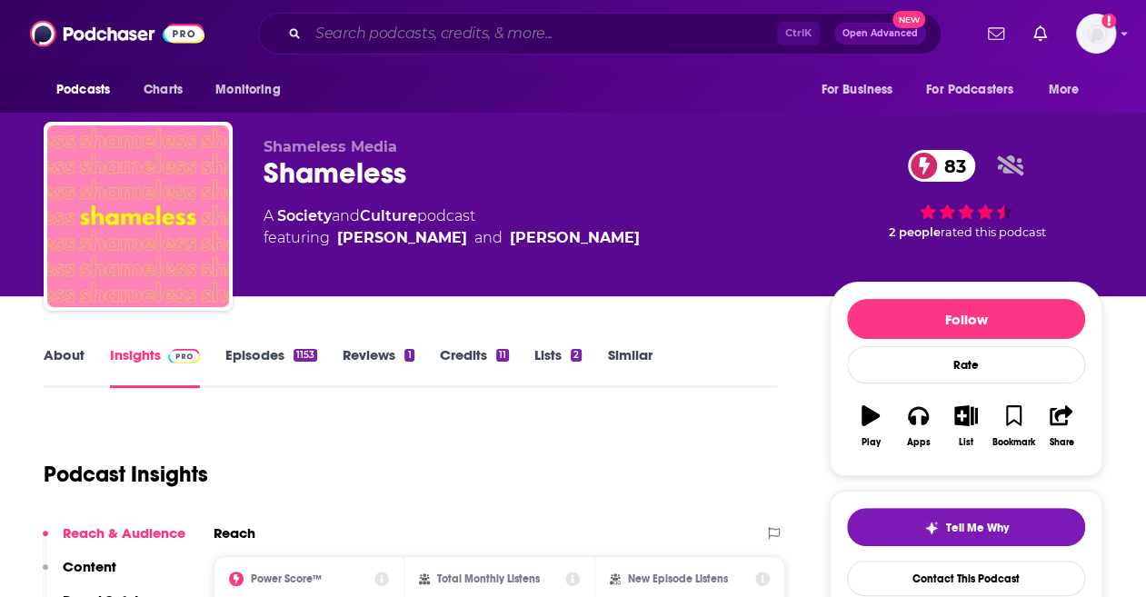
click at [545, 21] on input "Search podcasts, credits, & more..." at bounding box center [542, 33] width 469 height 29
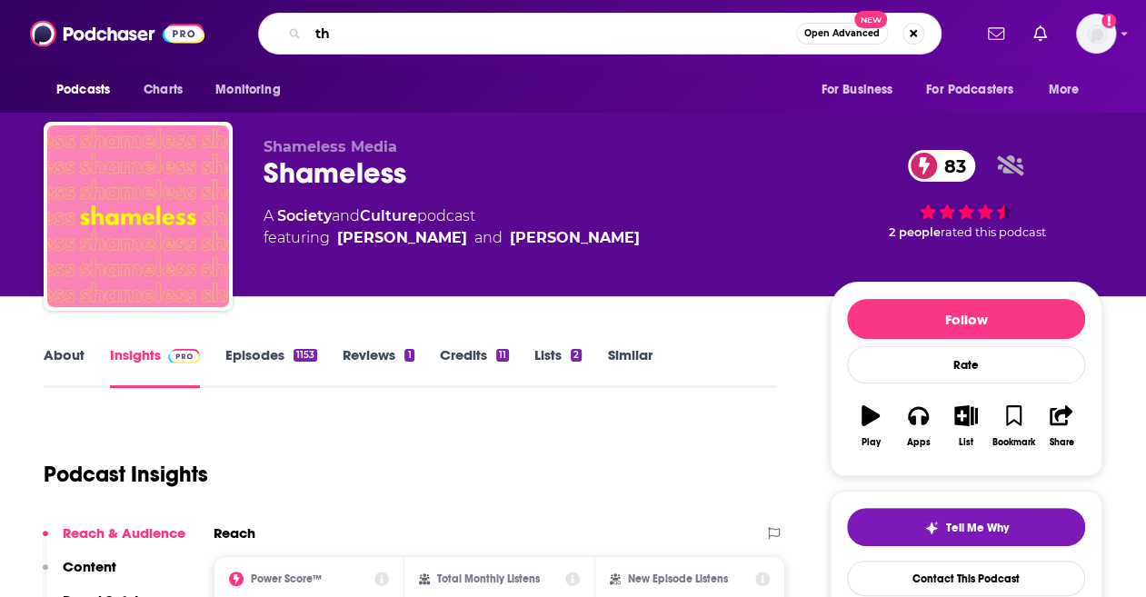
type input "t"
type input "the girls groupchat"
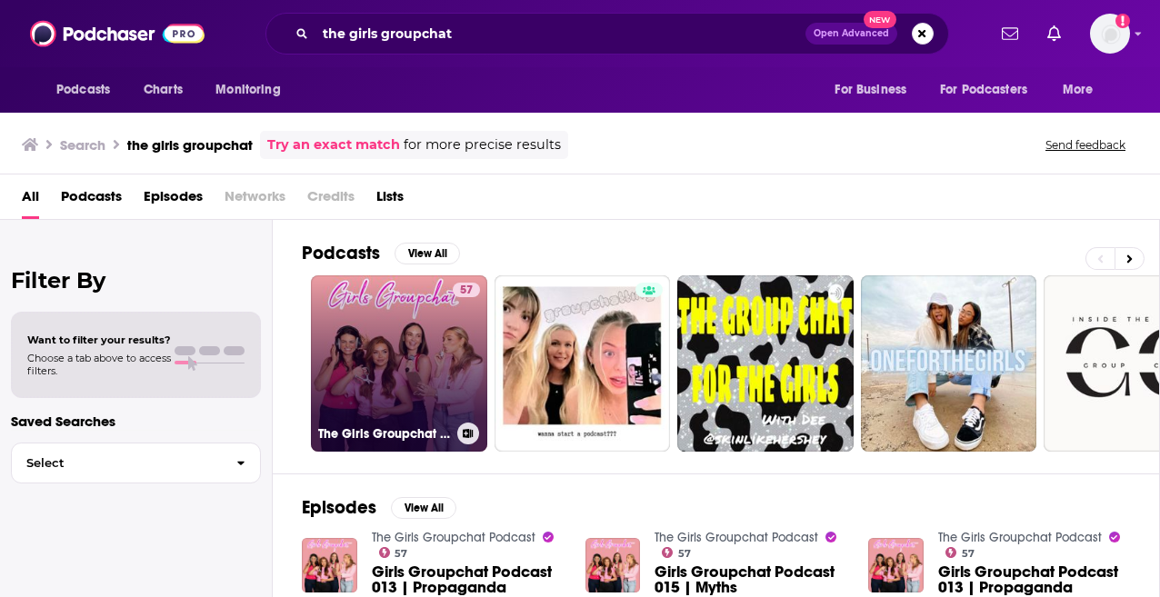
click at [435, 322] on link "57 The Girls Groupchat Podcast" at bounding box center [399, 363] width 176 height 176
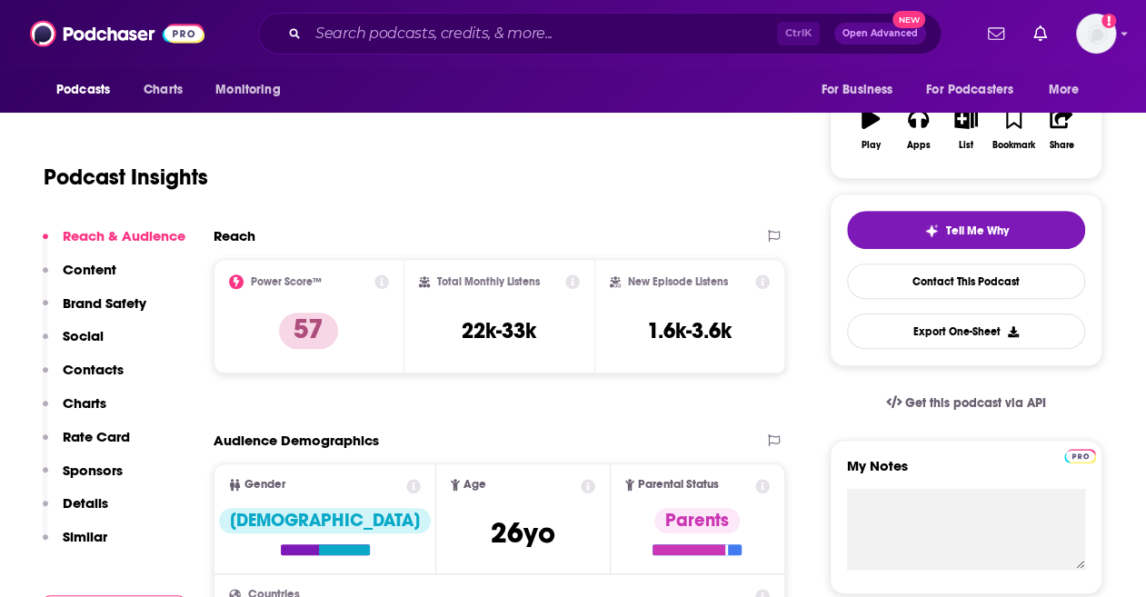
scroll to position [296, 0]
